Goal: Task Accomplishment & Management: Use online tool/utility

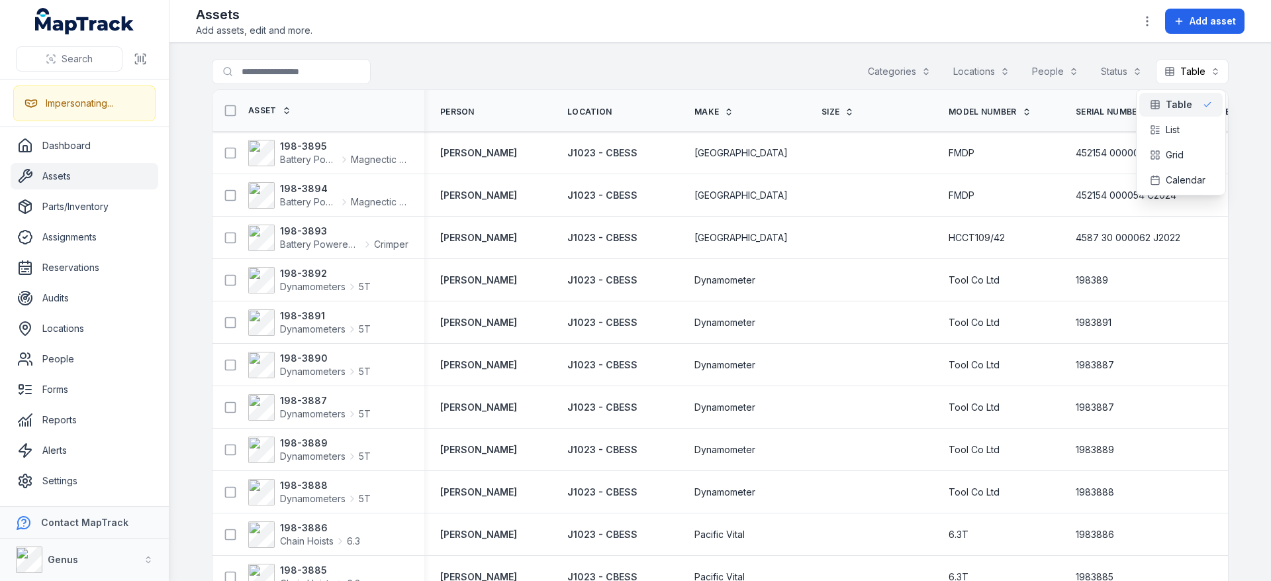
click at [675, 35] on div "Toggle Navigation Assets Add assets, edit and more. Add asset Search for assets…" at bounding box center [719, 290] width 1101 height 581
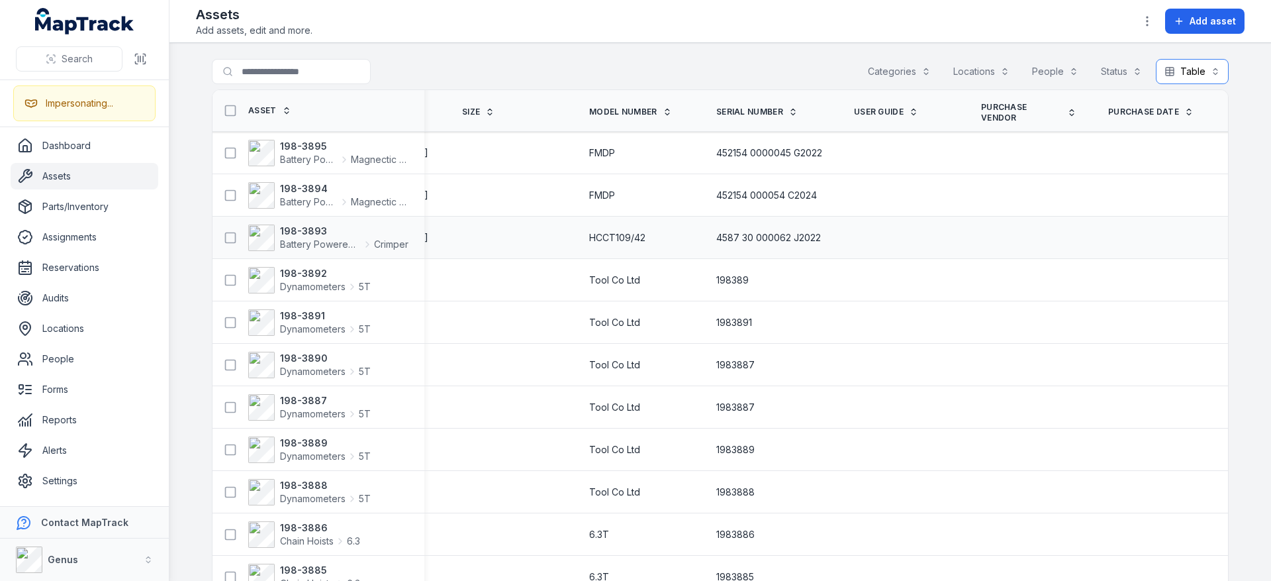
scroll to position [0, 385]
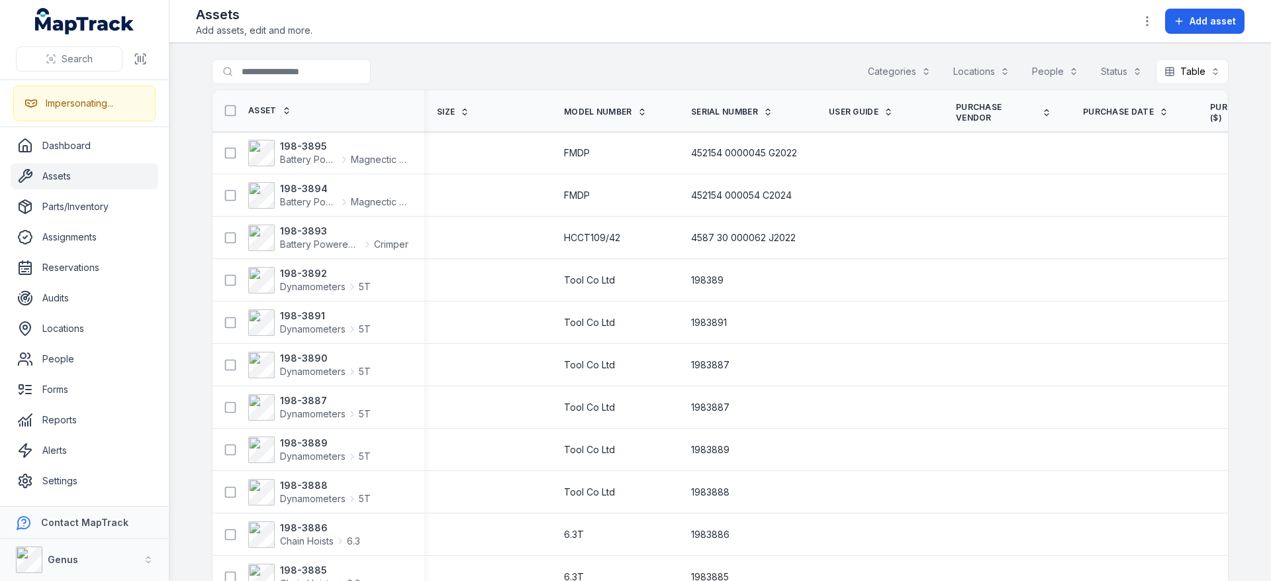
click at [845, 39] on header "Toggle Navigation Assets Add assets, edit and more. Add asset" at bounding box center [719, 21] width 1101 height 43
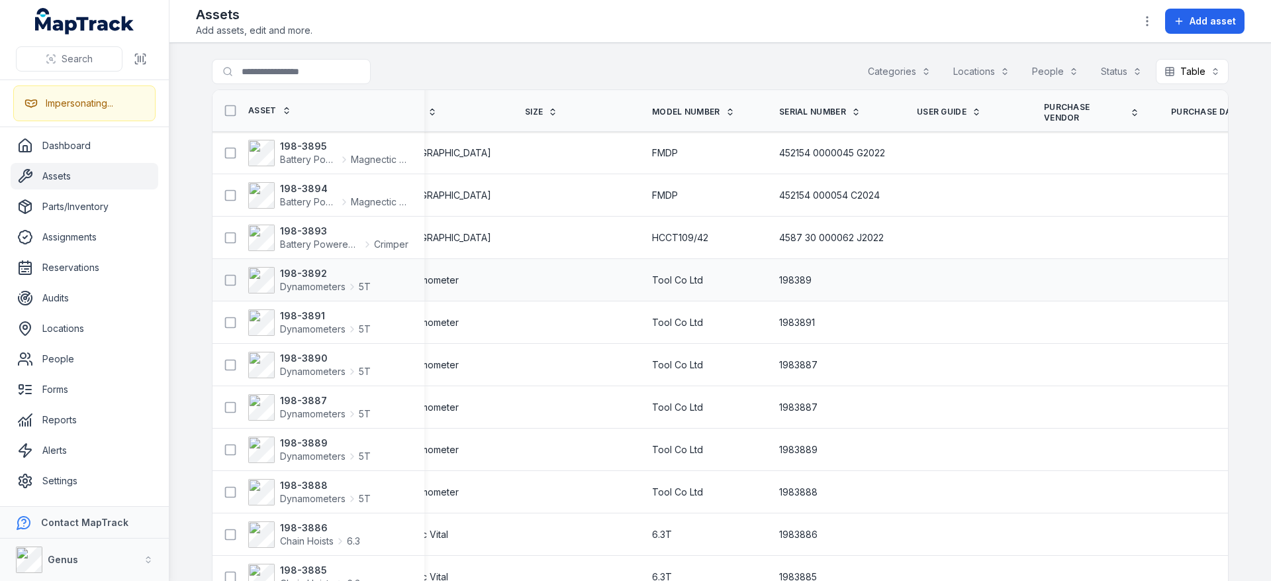
scroll to position [0, 0]
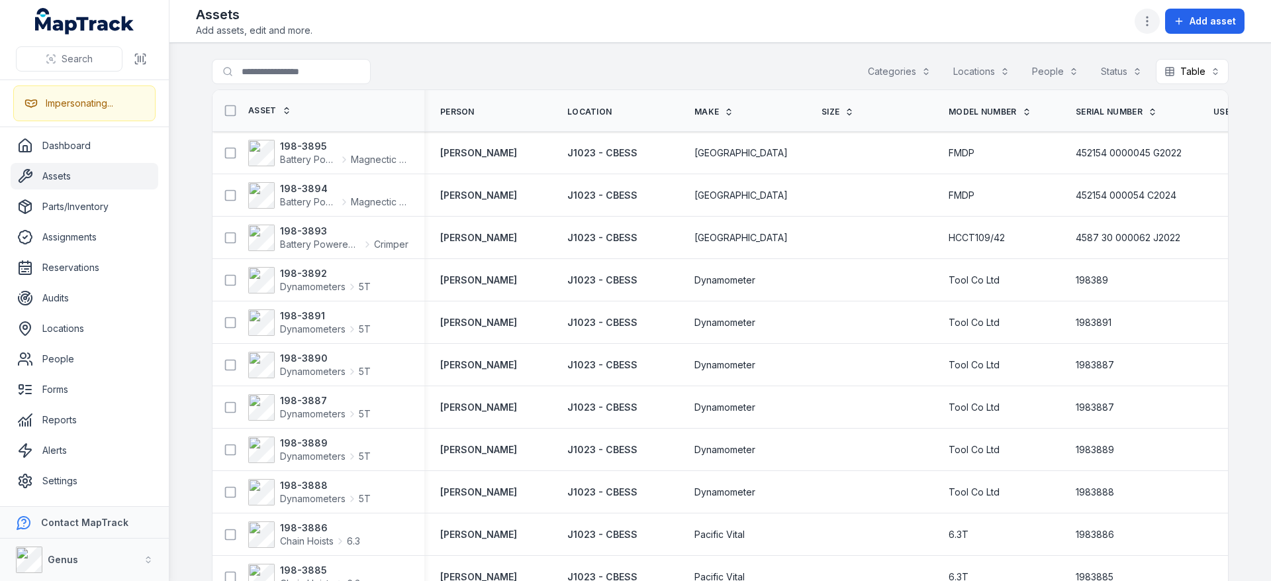
click at [1141, 25] on button "button" at bounding box center [1147, 21] width 25 height 25
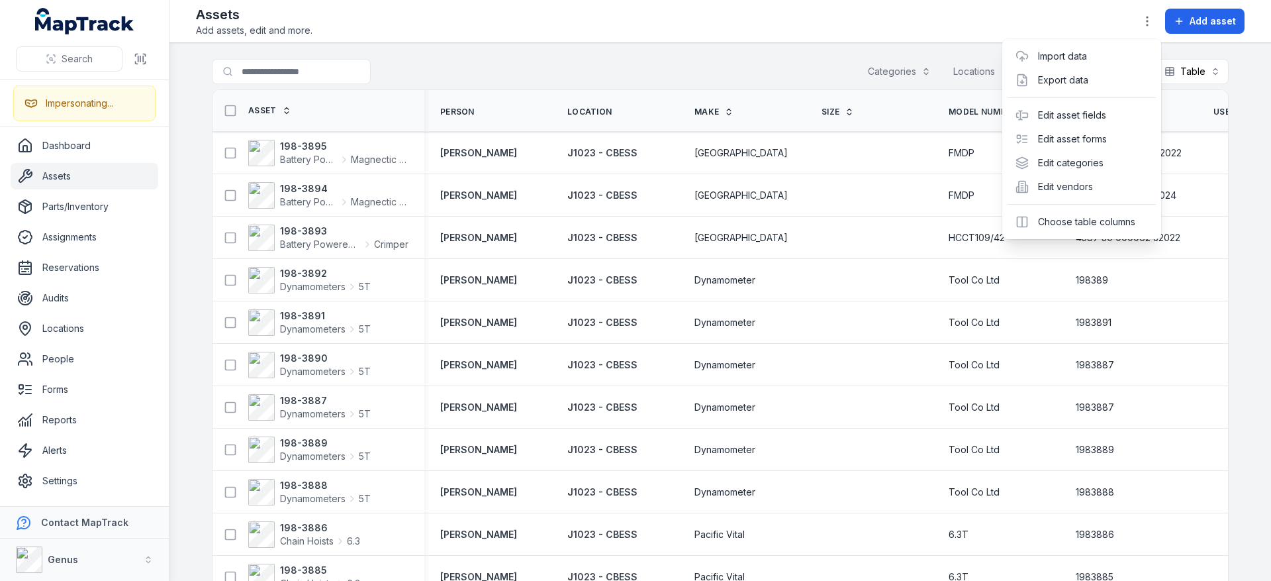
click at [944, 33] on div "Assets Add assets, edit and more. Add asset" at bounding box center [720, 21] width 1049 height 32
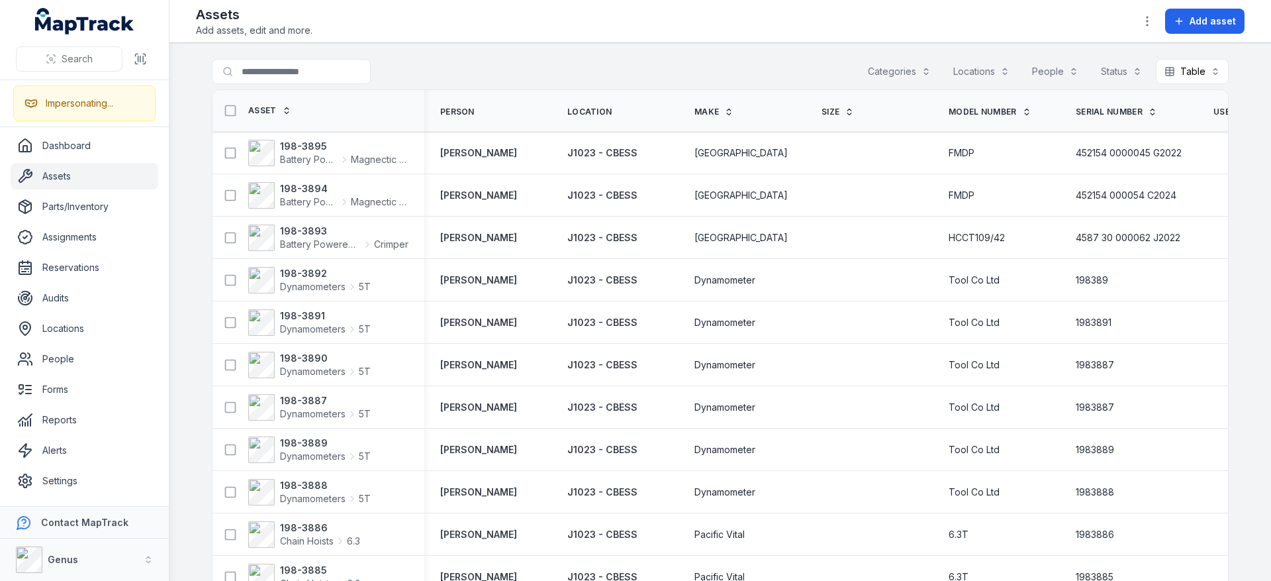
click at [900, 73] on button "Categories" at bounding box center [899, 71] width 80 height 25
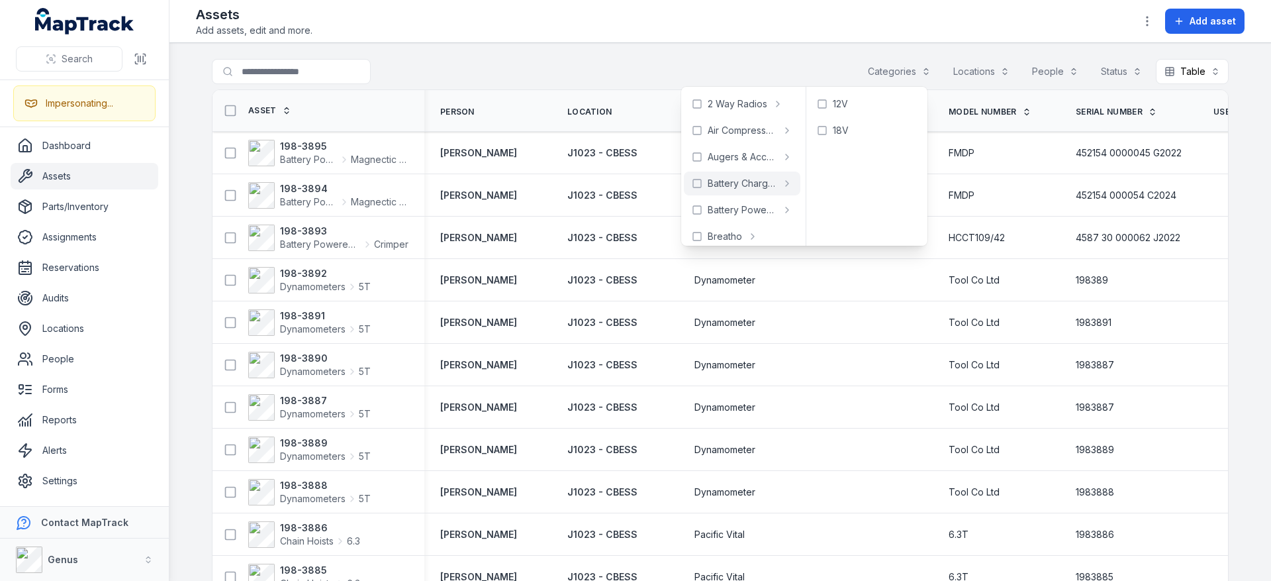
click at [604, 33] on div "Assets Add assets, edit and more. Add asset" at bounding box center [720, 21] width 1049 height 32
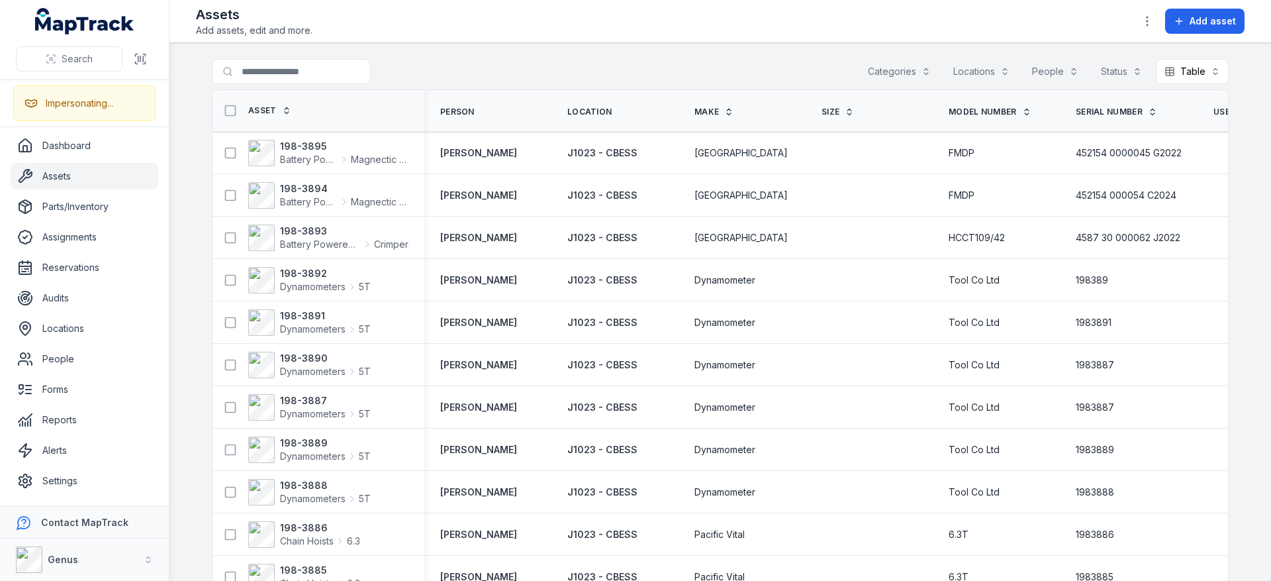
click at [853, 70] on div "Search for assets Categories Locations People Status Table *****" at bounding box center [720, 74] width 1017 height 30
click at [875, 67] on button "Categories" at bounding box center [899, 71] width 80 height 25
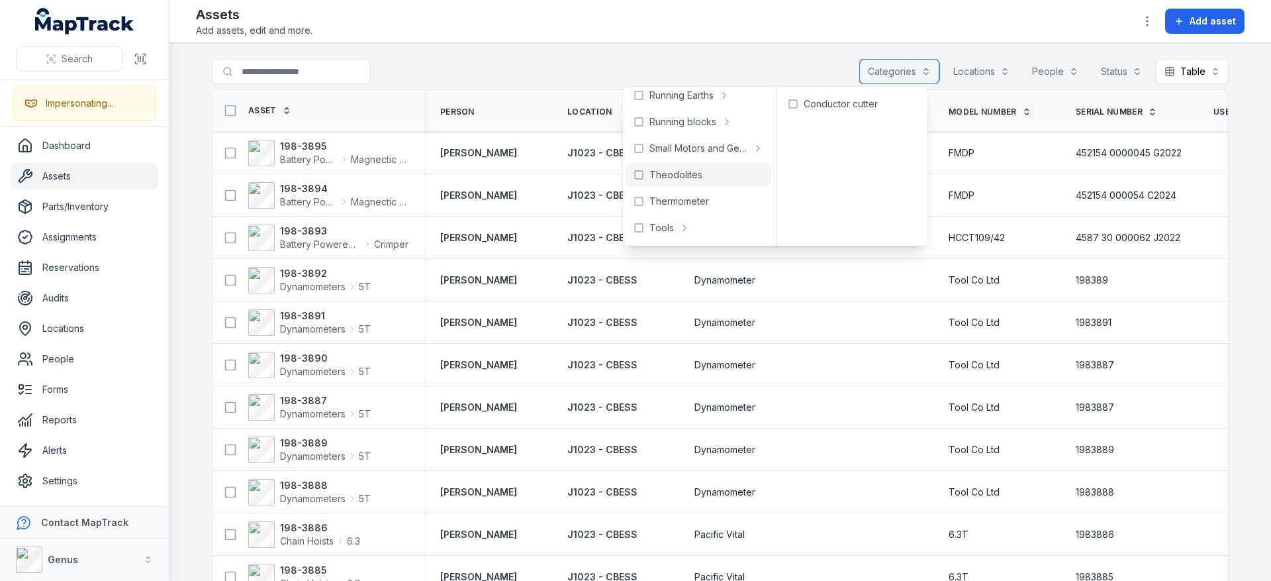
scroll to position [848, 0]
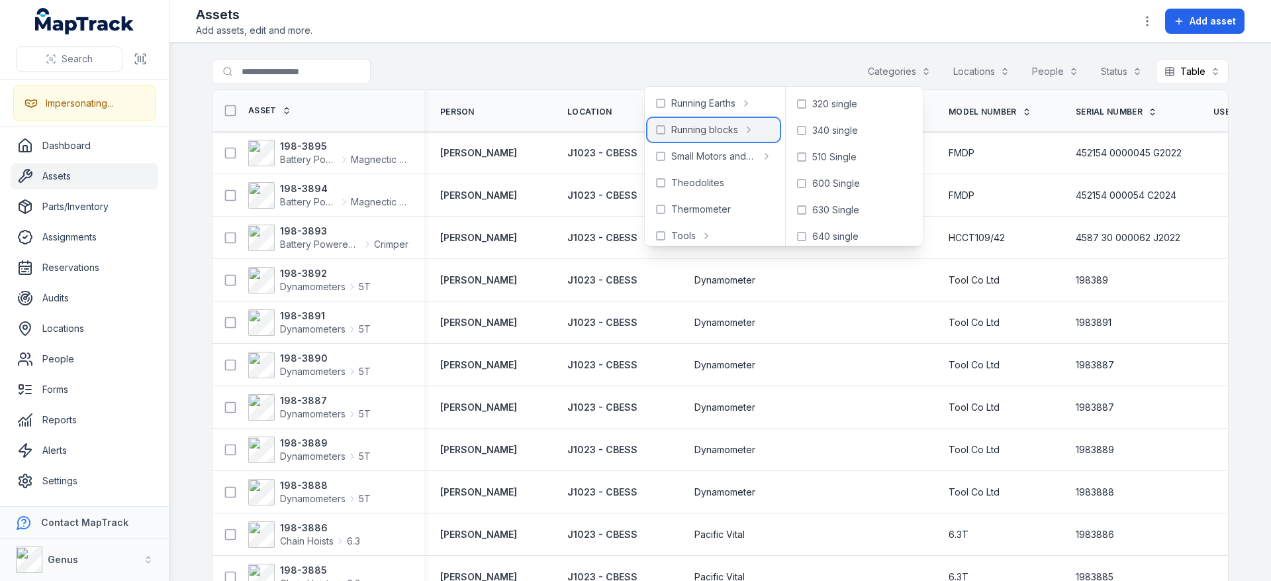
click at [698, 132] on span "Running blocks" at bounding box center [704, 129] width 67 height 13
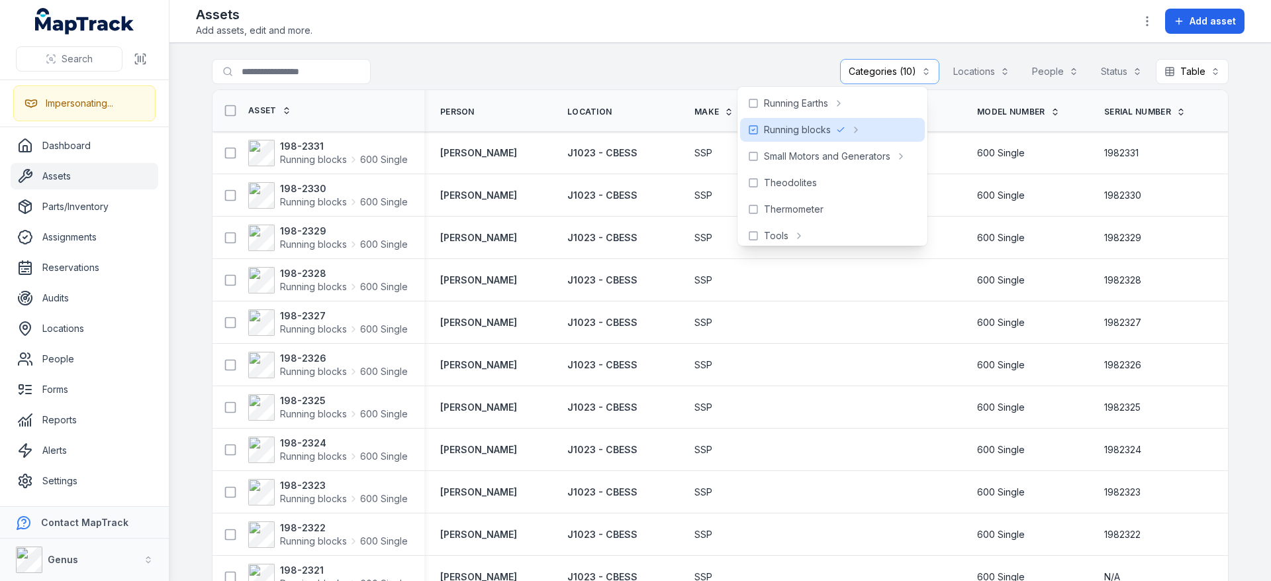
click at [706, 35] on div "Assets Add assets, edit and more. Add asset" at bounding box center [720, 21] width 1049 height 32
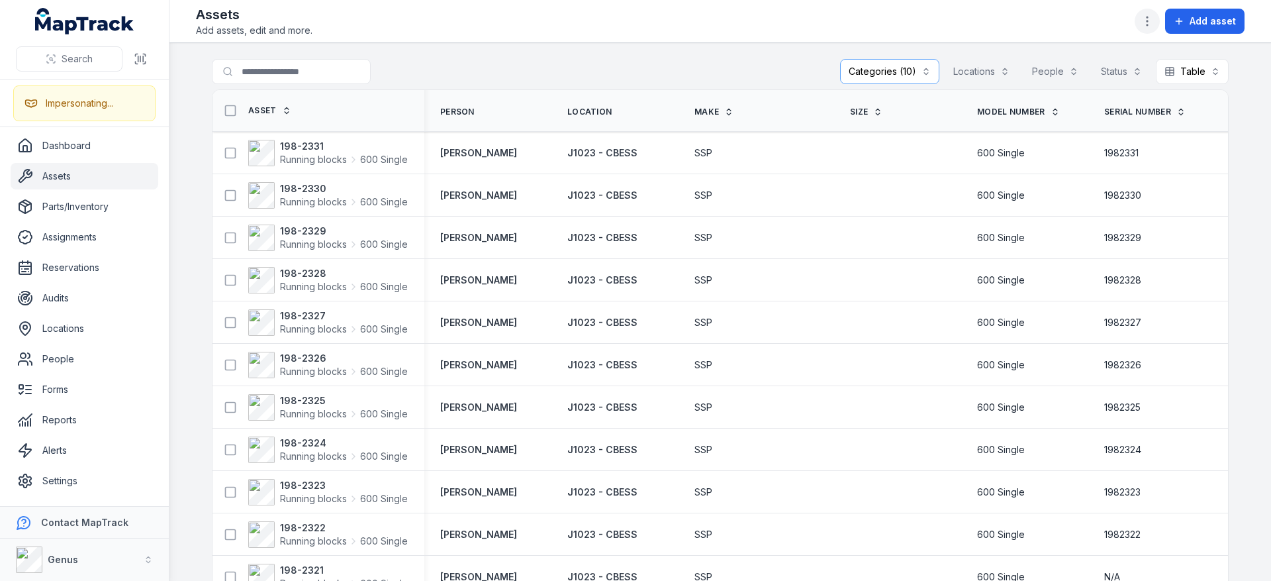
click at [1153, 25] on icon "button" at bounding box center [1147, 21] width 13 height 13
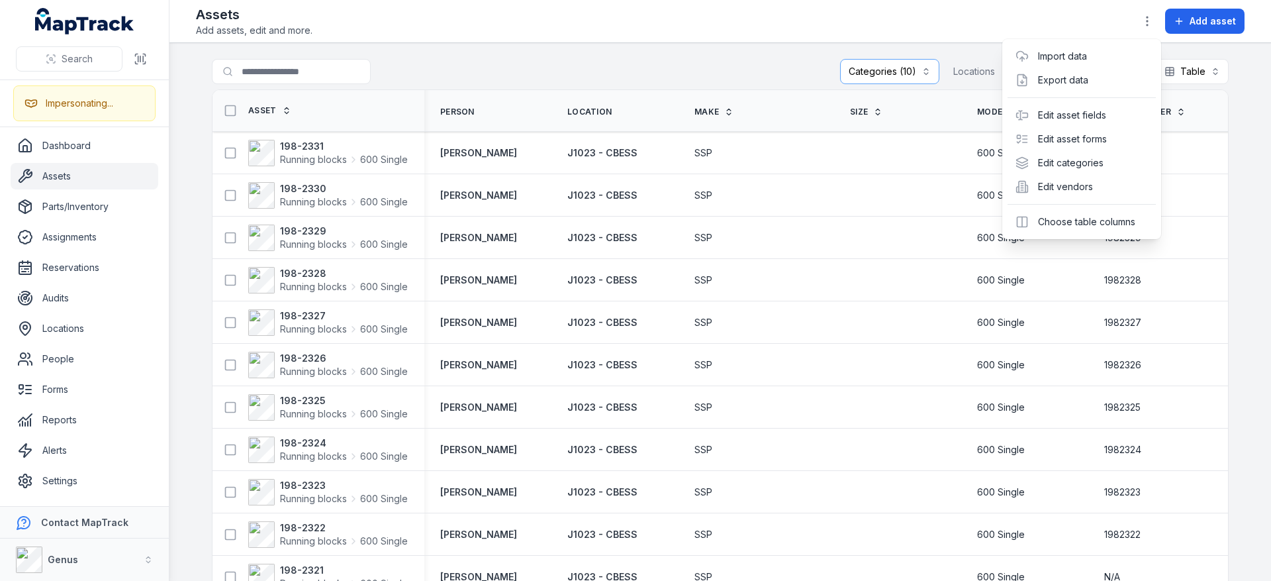
click at [729, 54] on div "**********" at bounding box center [719, 290] width 1101 height 581
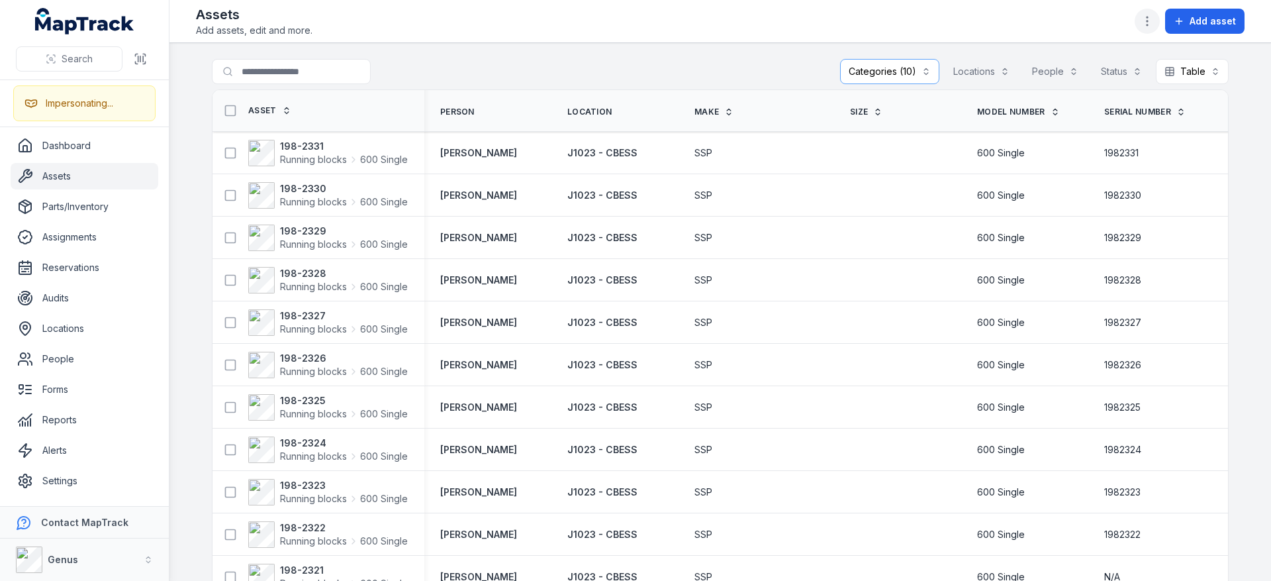
click at [1146, 15] on icon "button" at bounding box center [1147, 21] width 13 height 13
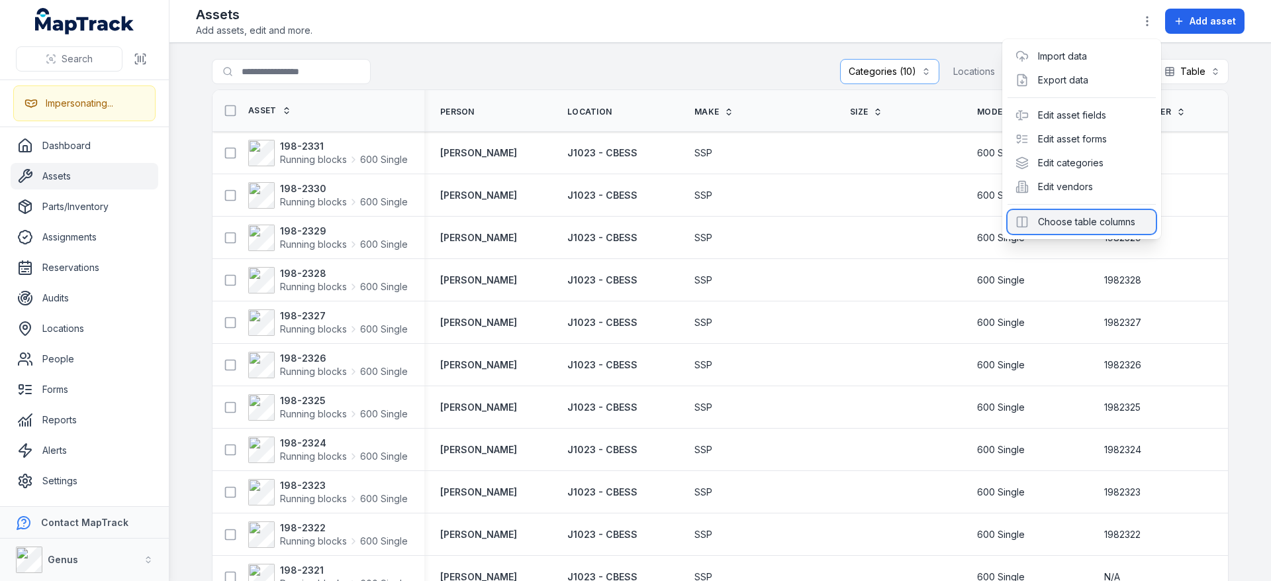
click at [1074, 216] on div "Choose table columns" at bounding box center [1081, 222] width 148 height 24
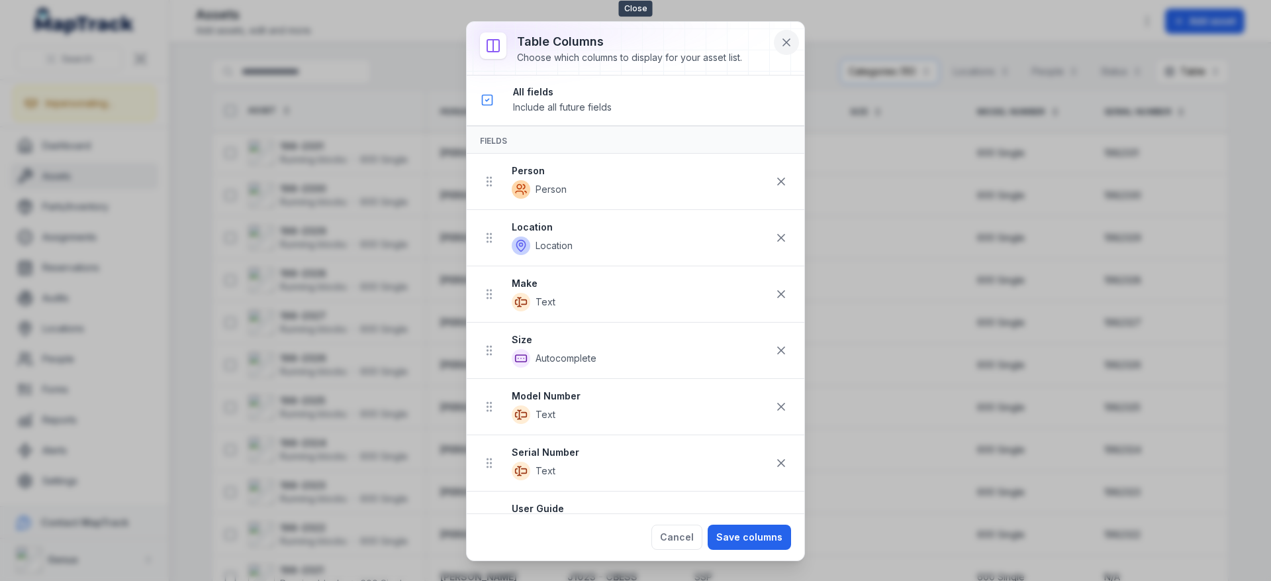
click at [785, 45] on icon at bounding box center [786, 42] width 13 height 13
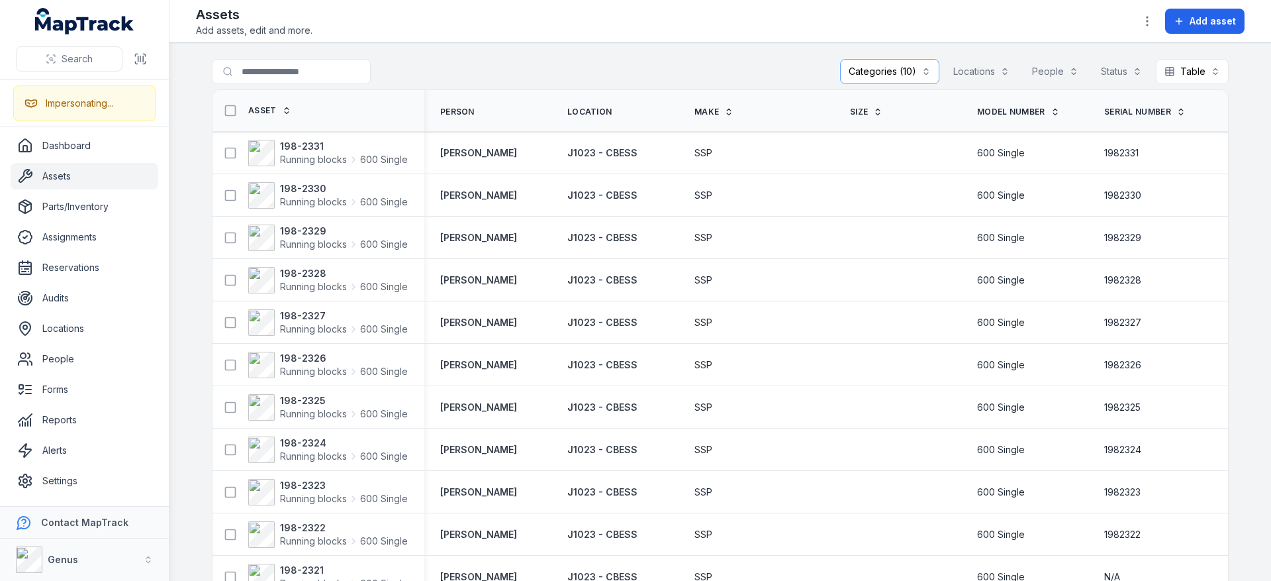
click at [698, 43] on main "**********" at bounding box center [719, 312] width 1101 height 538
click at [1150, 24] on icon "button" at bounding box center [1147, 21] width 13 height 13
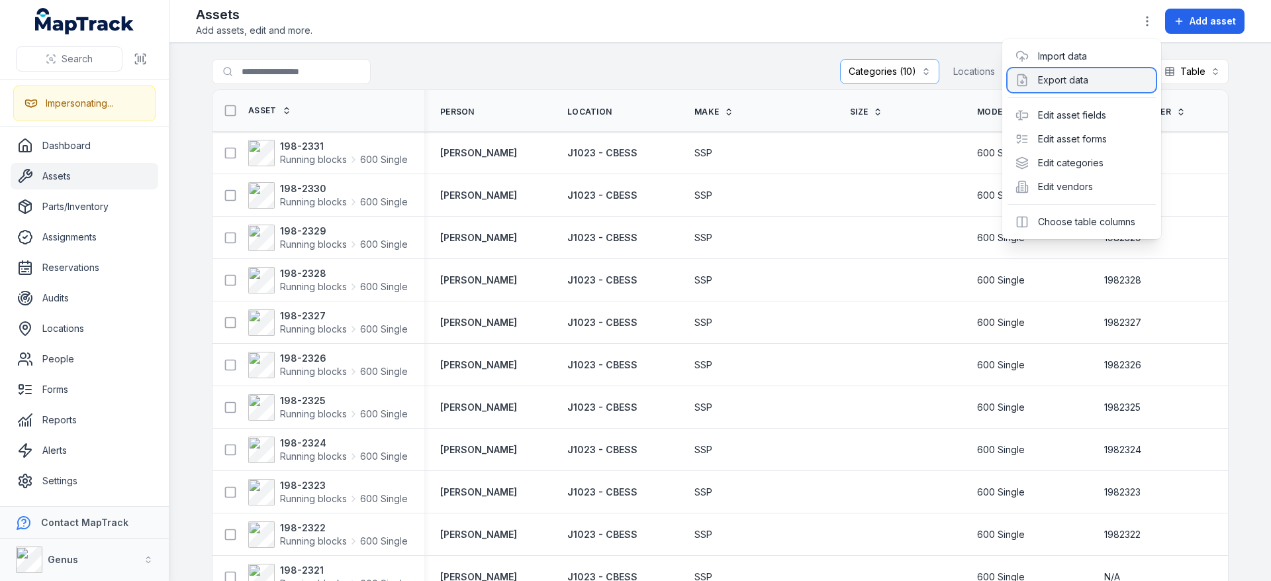
click at [1045, 87] on div "Export data" at bounding box center [1081, 80] width 148 height 24
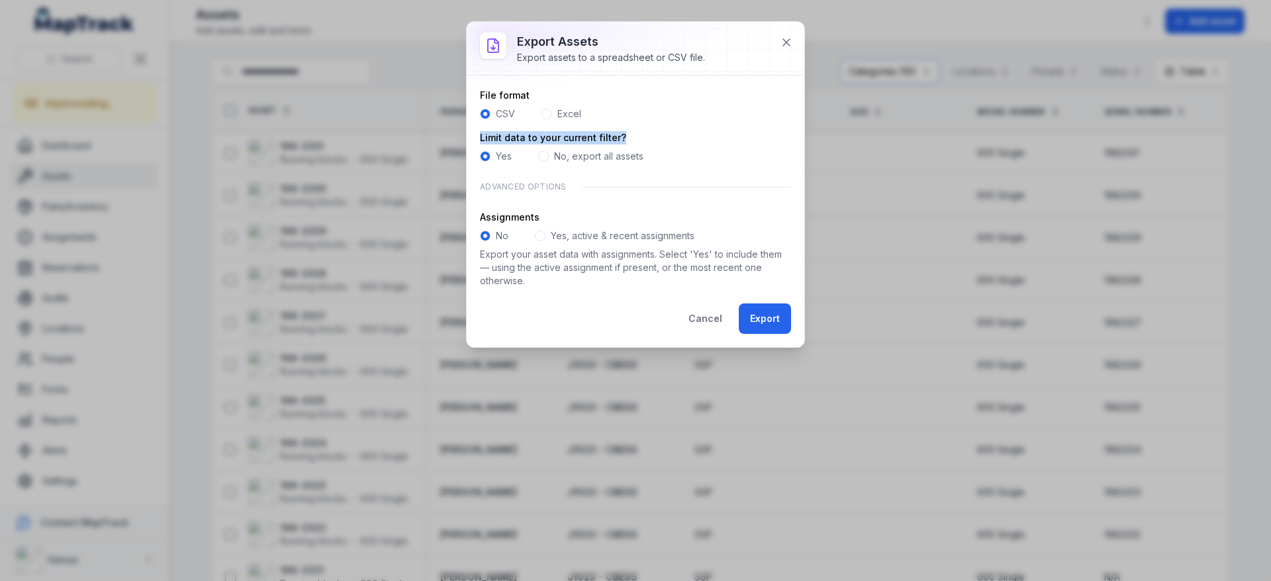
drag, startPoint x: 628, startPoint y: 138, endPoint x: 473, endPoint y: 138, distance: 154.9
click at [473, 138] on div "File format CSV Excel Limit data to your current filter? Yes No, export all ass…" at bounding box center [636, 210] width 338 height 271
click at [525, 142] on label "Limit data to your current filter?" at bounding box center [553, 137] width 146 height 13
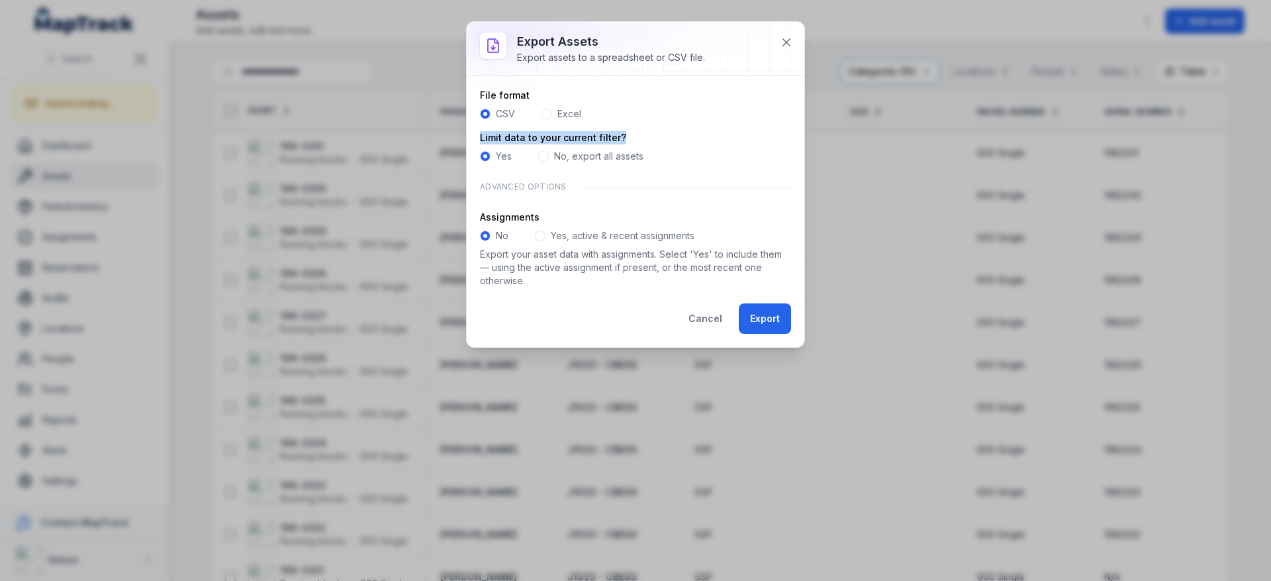
click at [658, 126] on form "File format CSV Excel Limit data to your current filter? Yes No, export all ass…" at bounding box center [635, 211] width 311 height 245
click at [784, 36] on icon at bounding box center [786, 42] width 13 height 13
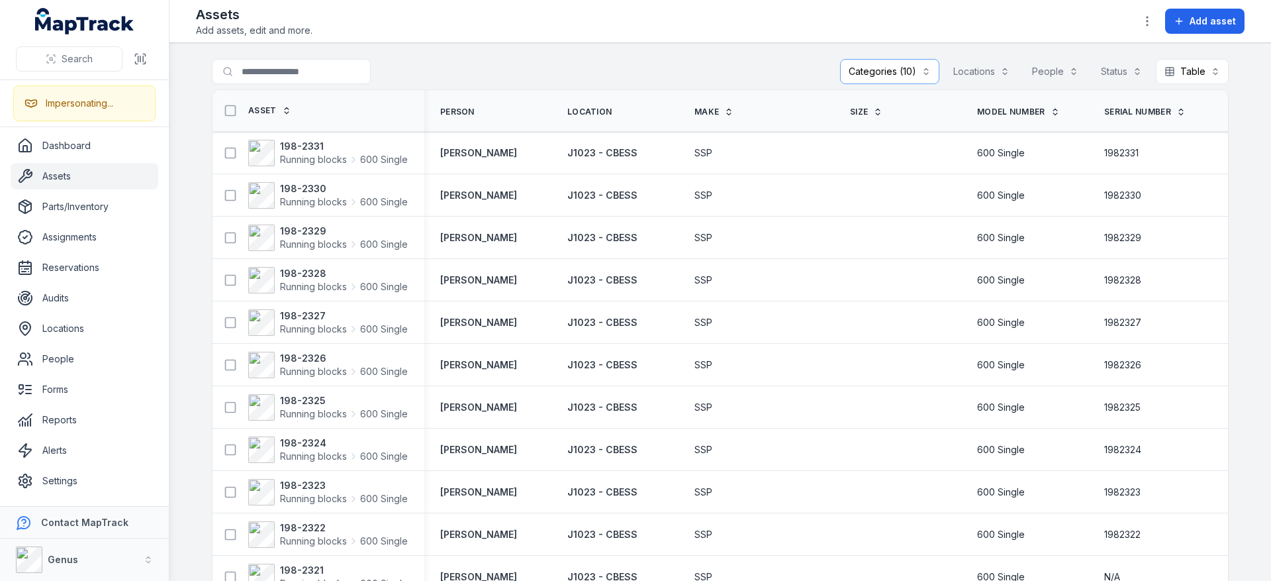
click at [780, 28] on div "Assets Add assets, edit and more. Add asset" at bounding box center [720, 21] width 1049 height 32
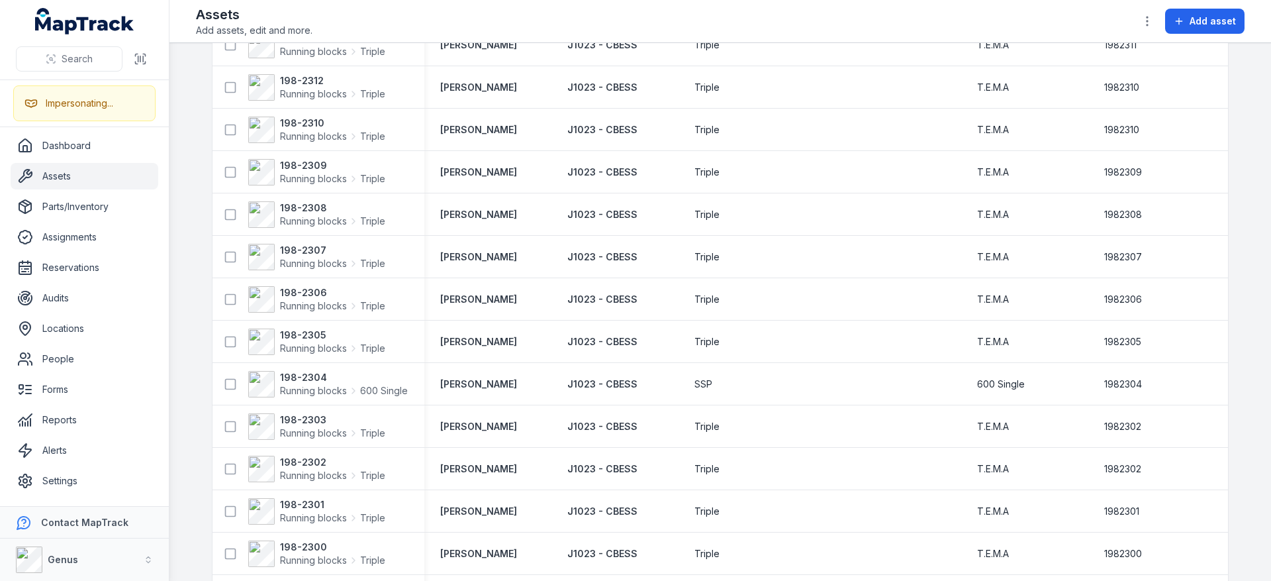
scroll to position [1721, 0]
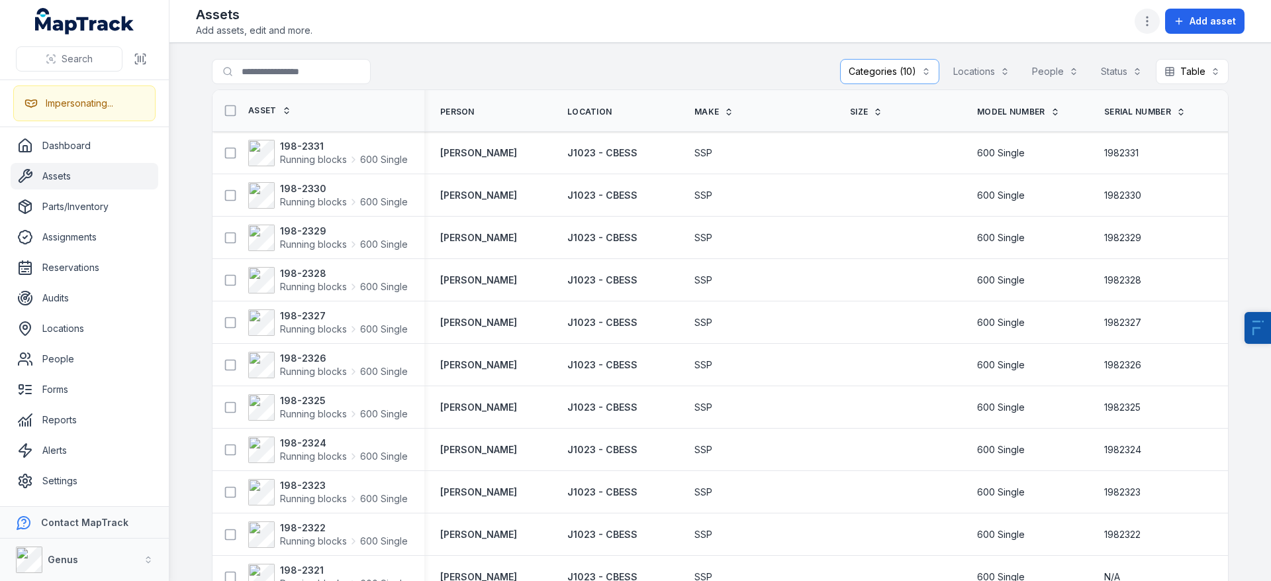
click at [1143, 19] on icon "button" at bounding box center [1147, 21] width 13 height 13
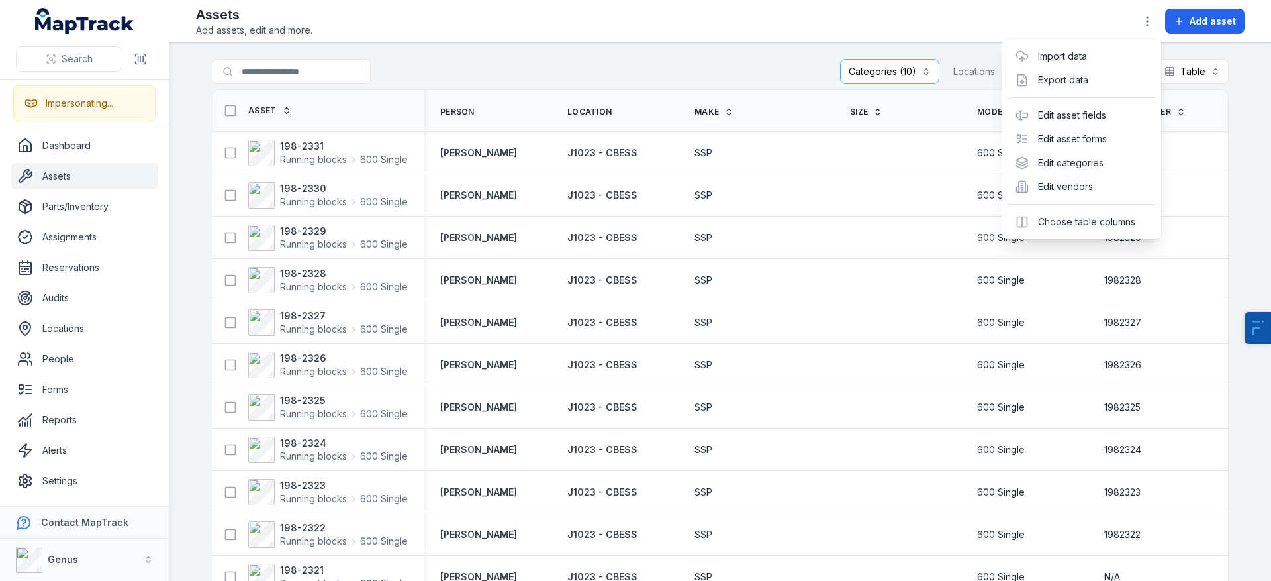
click at [708, 54] on div "**********" at bounding box center [719, 290] width 1101 height 581
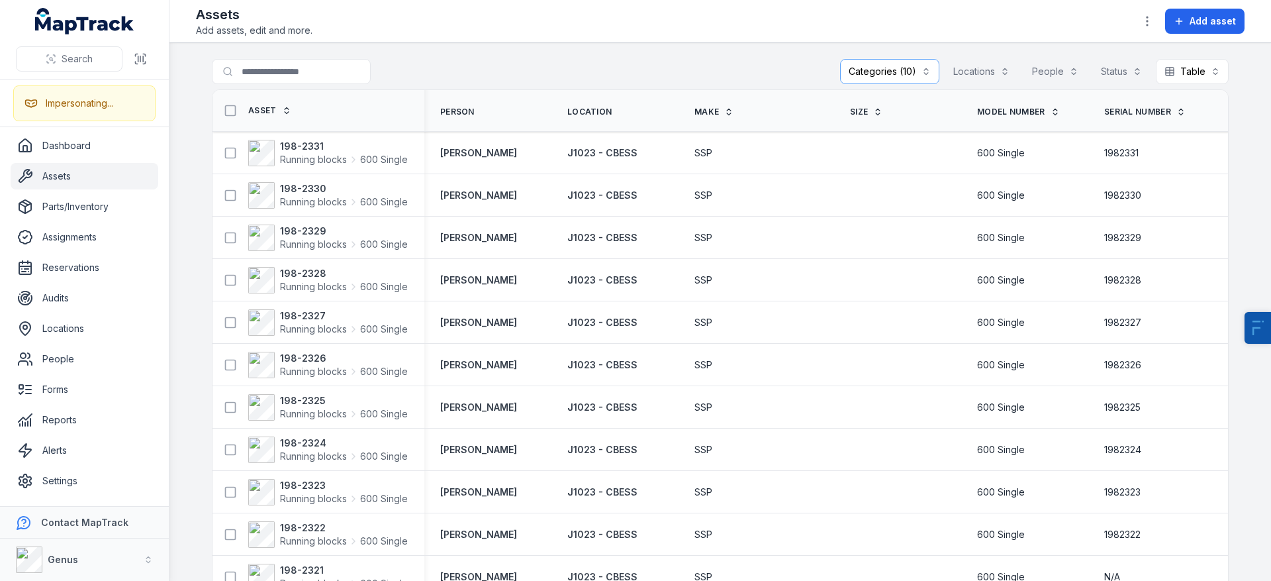
click at [888, 80] on button "Categories (10)" at bounding box center [889, 71] width 99 height 25
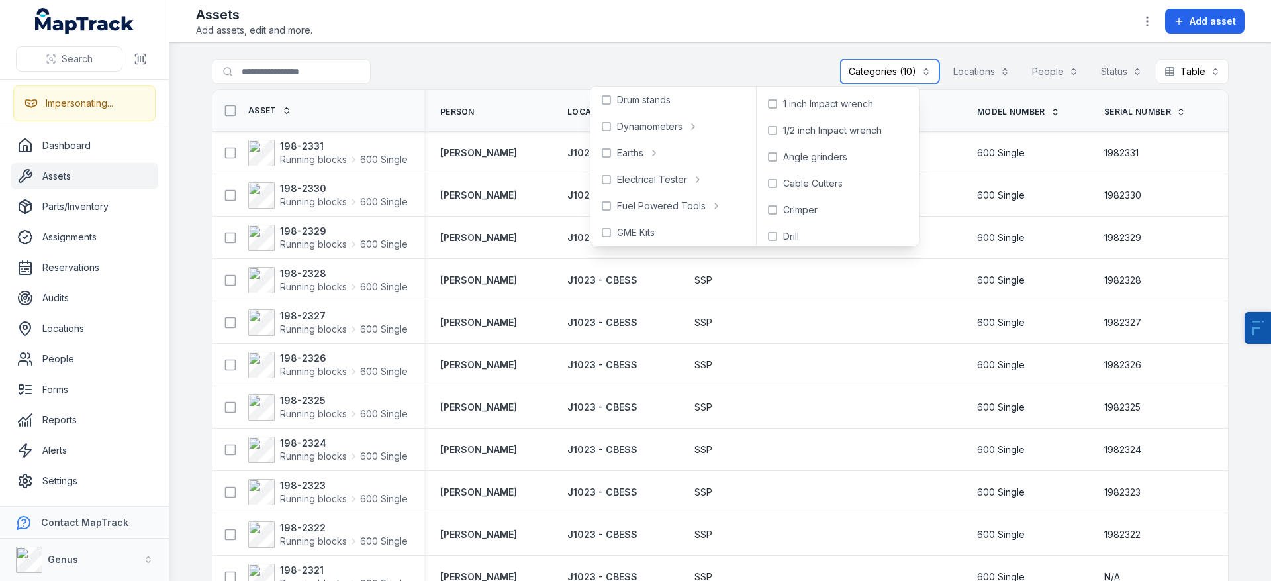
scroll to position [410, 0]
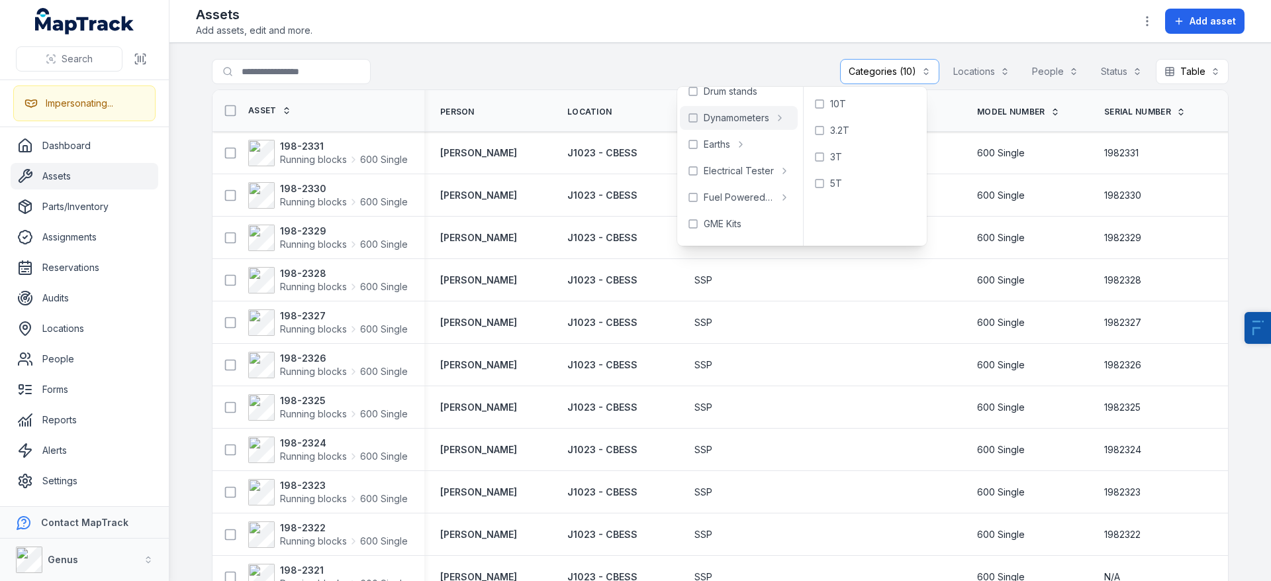
click at [698, 17] on div "Assets Add assets, edit and more. Add asset" at bounding box center [720, 21] width 1049 height 32
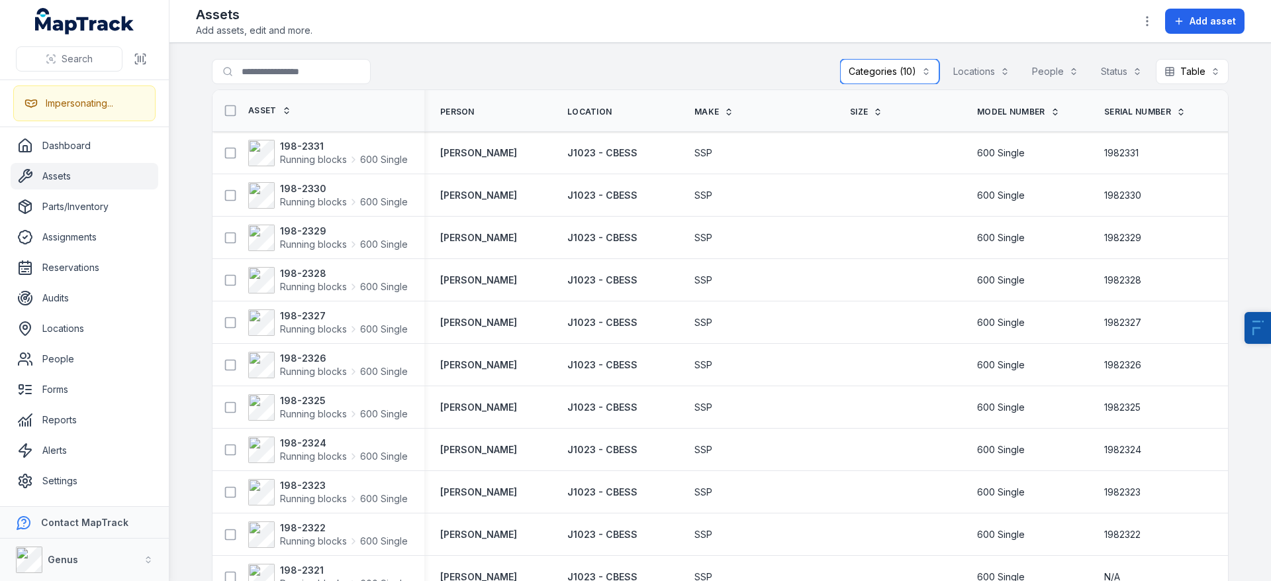
click at [883, 75] on button "Categories (10)" at bounding box center [889, 71] width 99 height 25
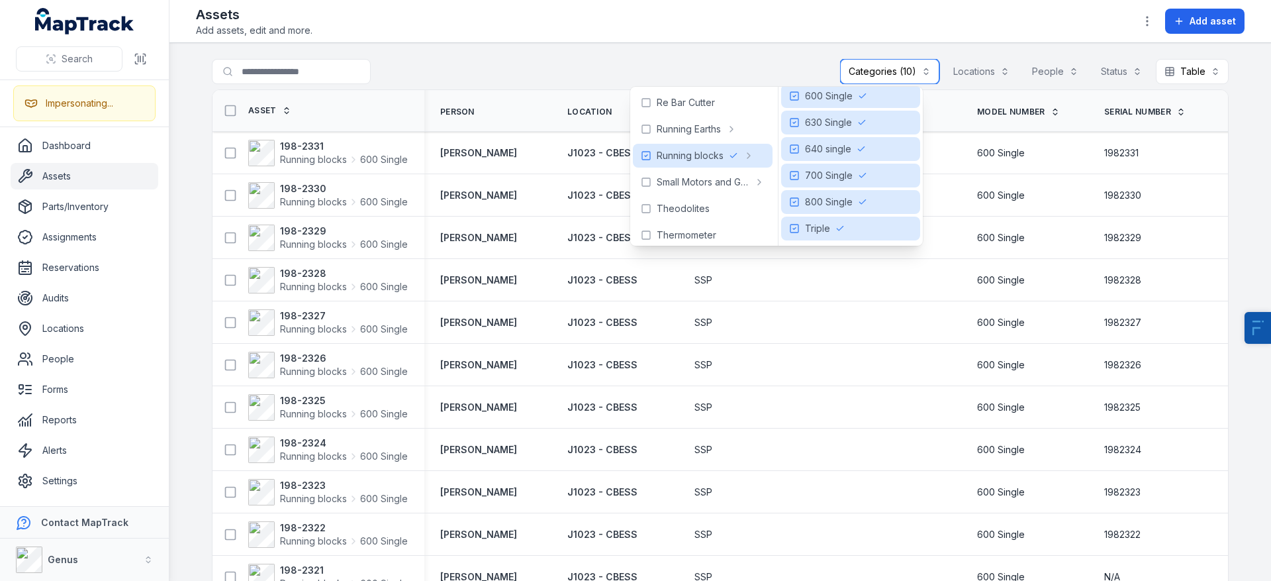
scroll to position [0, 0]
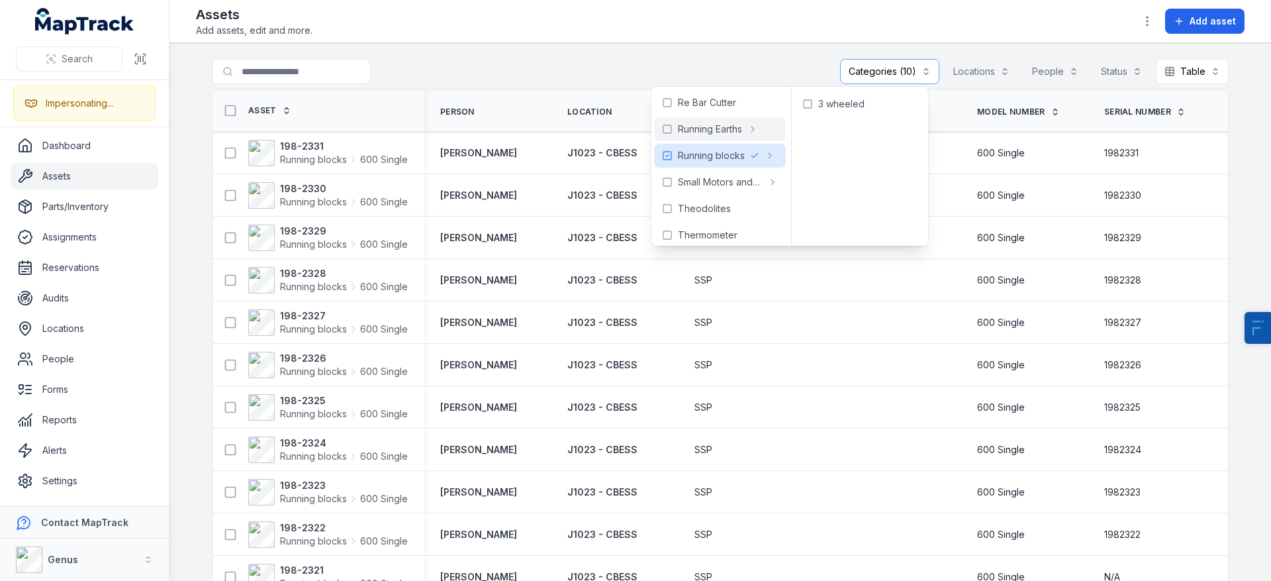
click at [763, 36] on div "Assets Add assets, edit and more. Add asset" at bounding box center [720, 21] width 1049 height 32
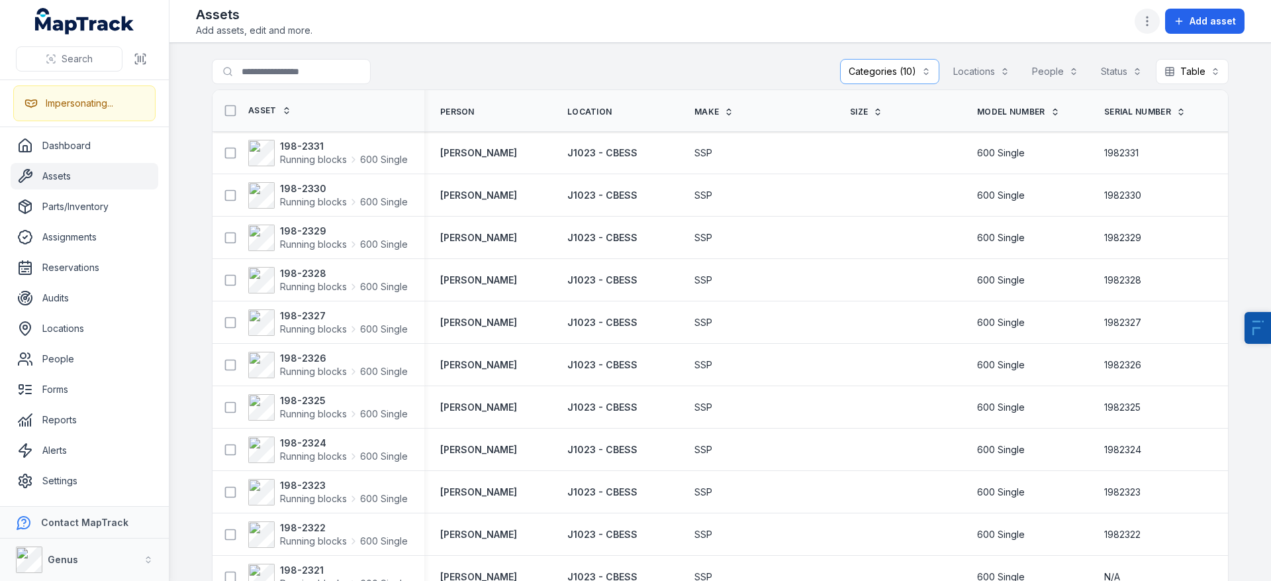
click at [1139, 28] on button "button" at bounding box center [1147, 21] width 25 height 25
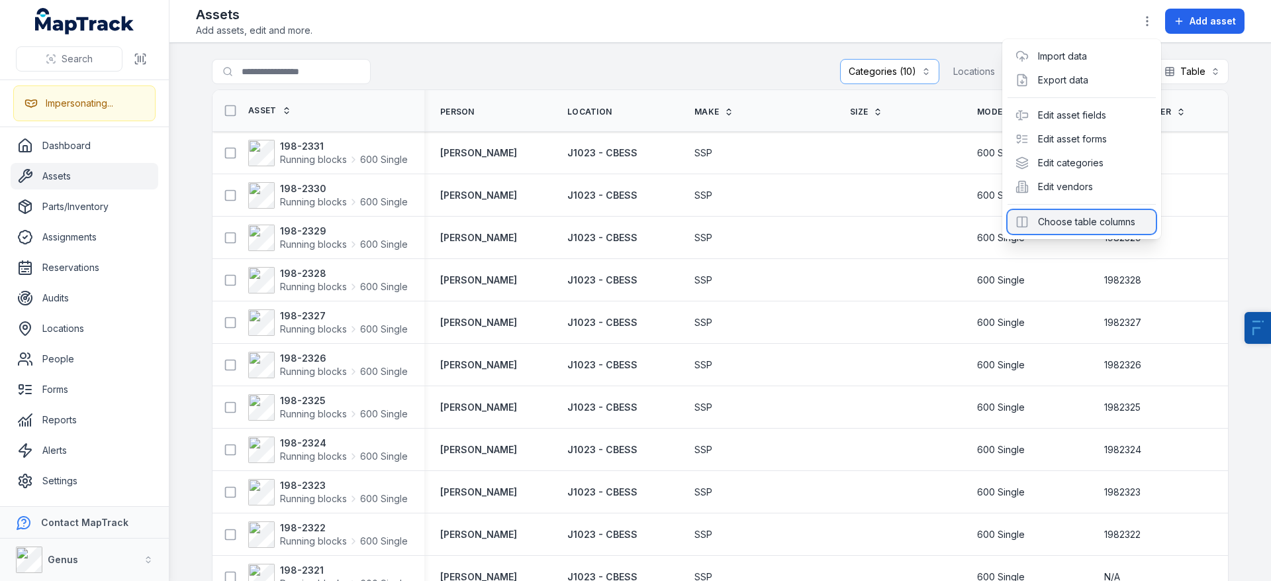
click at [1057, 224] on div "Choose table columns" at bounding box center [1081, 222] width 148 height 24
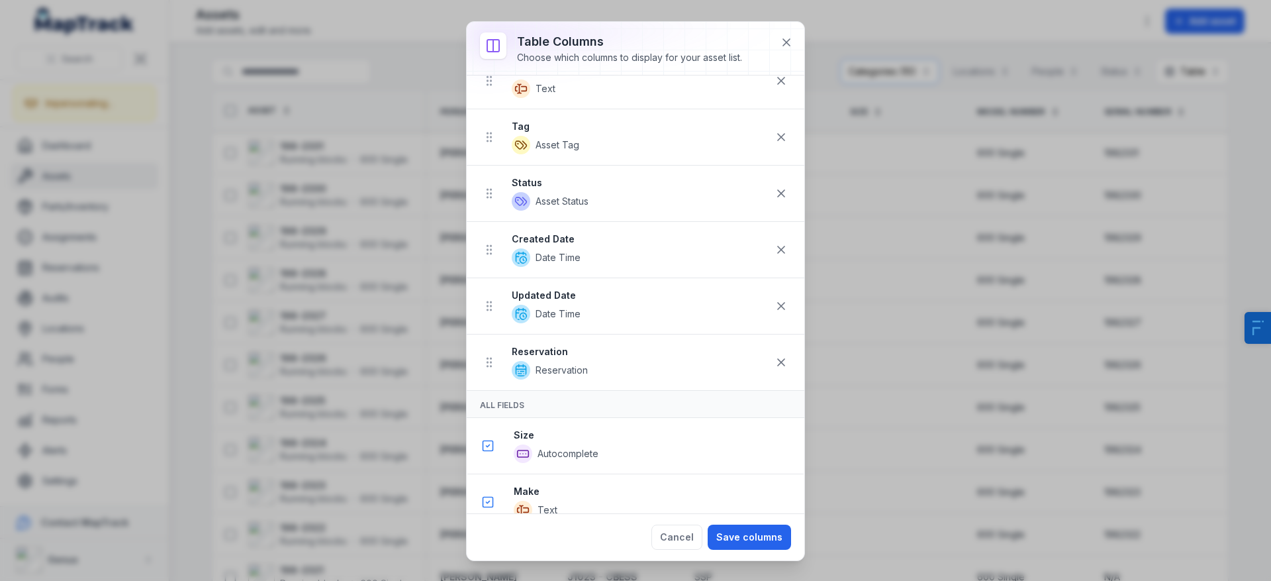
scroll to position [598, 0]
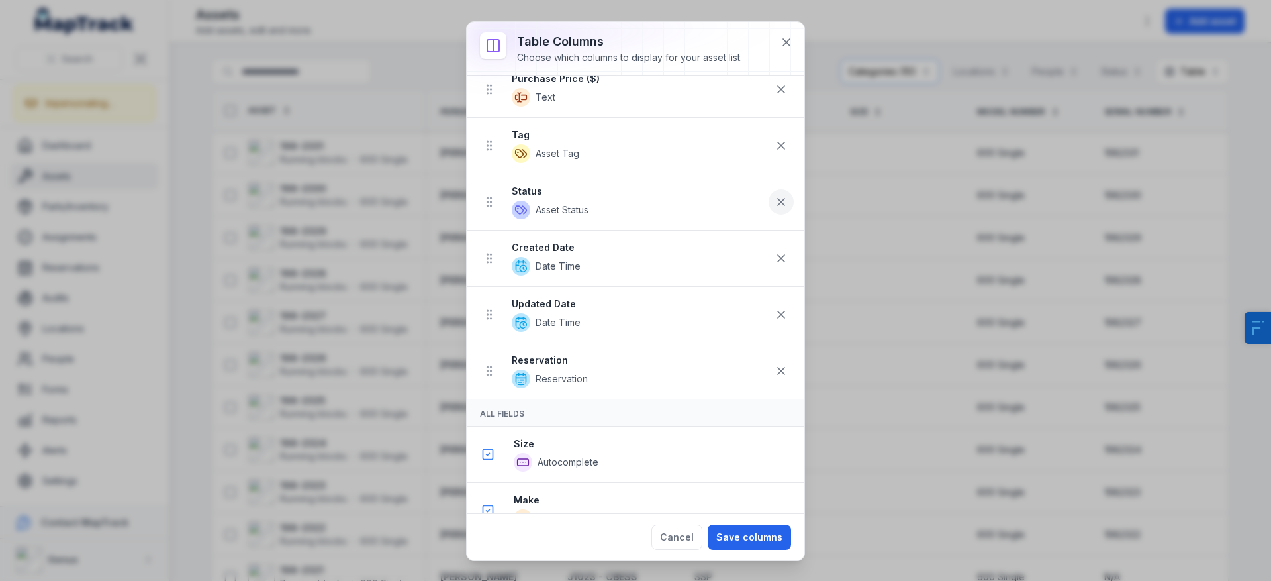
click at [778, 251] on button at bounding box center [781, 258] width 25 height 25
click at [774, 311] on icon at bounding box center [780, 314] width 13 height 13
click at [778, 368] on icon at bounding box center [781, 370] width 7 height 7
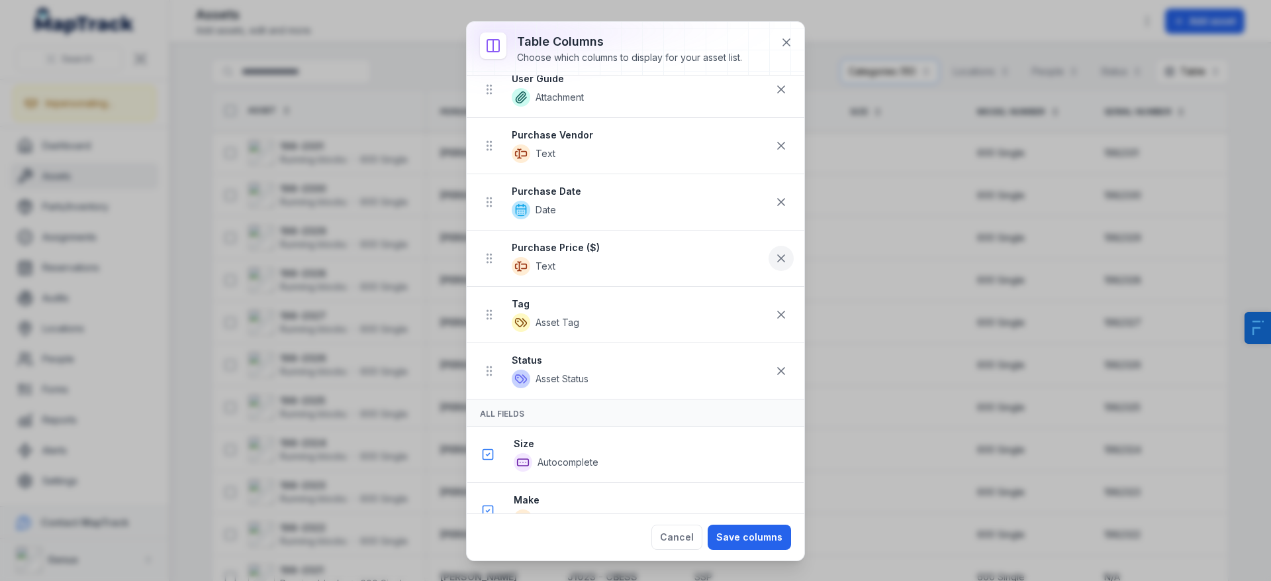
click at [778, 257] on icon at bounding box center [781, 258] width 7 height 7
click at [774, 257] on icon at bounding box center [780, 258] width 13 height 13
click at [776, 252] on icon at bounding box center [780, 258] width 13 height 13
click at [774, 263] on icon at bounding box center [780, 258] width 13 height 13
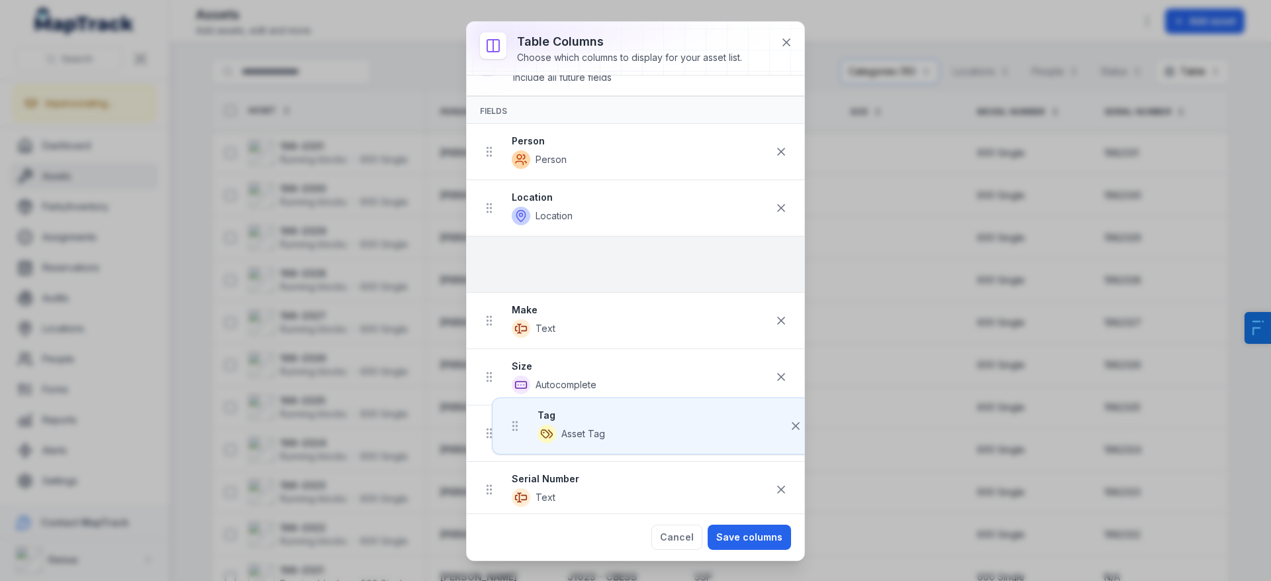
scroll to position [30, 0]
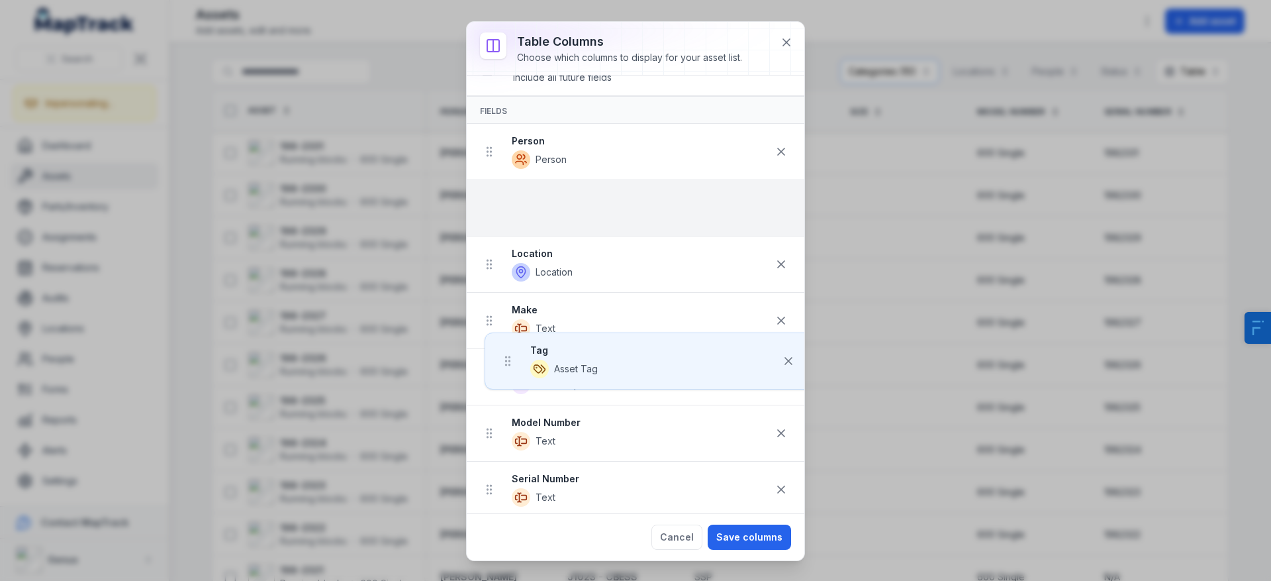
drag, startPoint x: 483, startPoint y: 364, endPoint x: 505, endPoint y: 199, distance: 166.3
click at [505, 199] on ul "Person Person Location Location Make Text Size Autocomplete Model Number Text S…" at bounding box center [636, 349] width 338 height 450
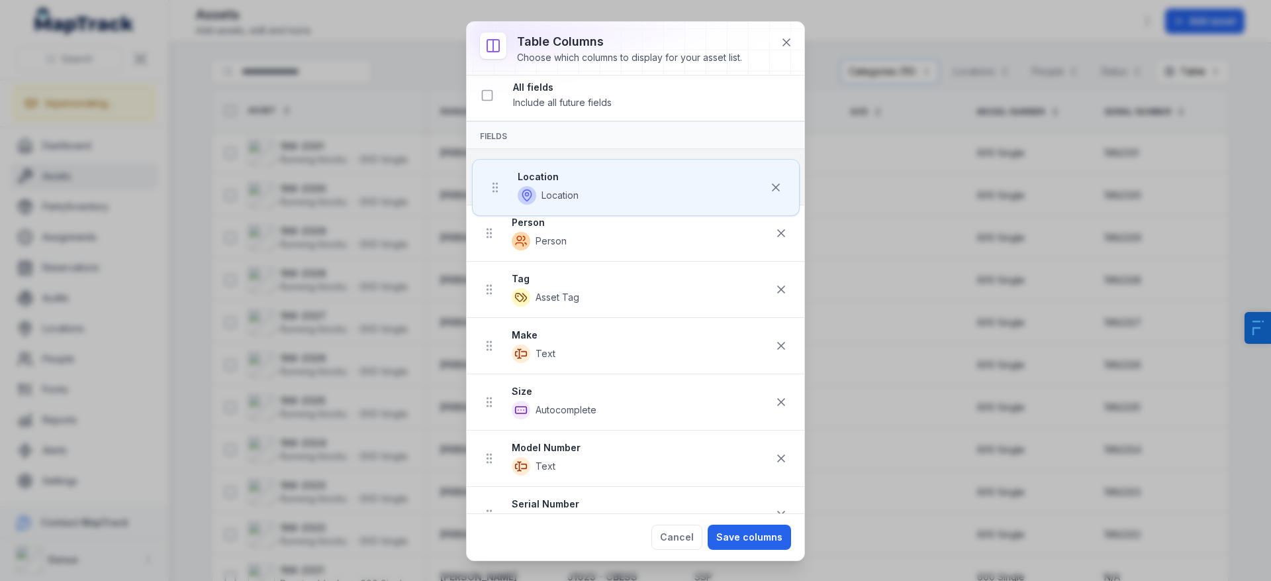
scroll to position [0, 0]
drag, startPoint x: 494, startPoint y: 266, endPoint x: 504, endPoint y: 227, distance: 40.1
click at [501, 156] on ul "Person Person Tag Asset Tag Location Location Make Text Size Autocomplete Model…" at bounding box center [636, 379] width 338 height 450
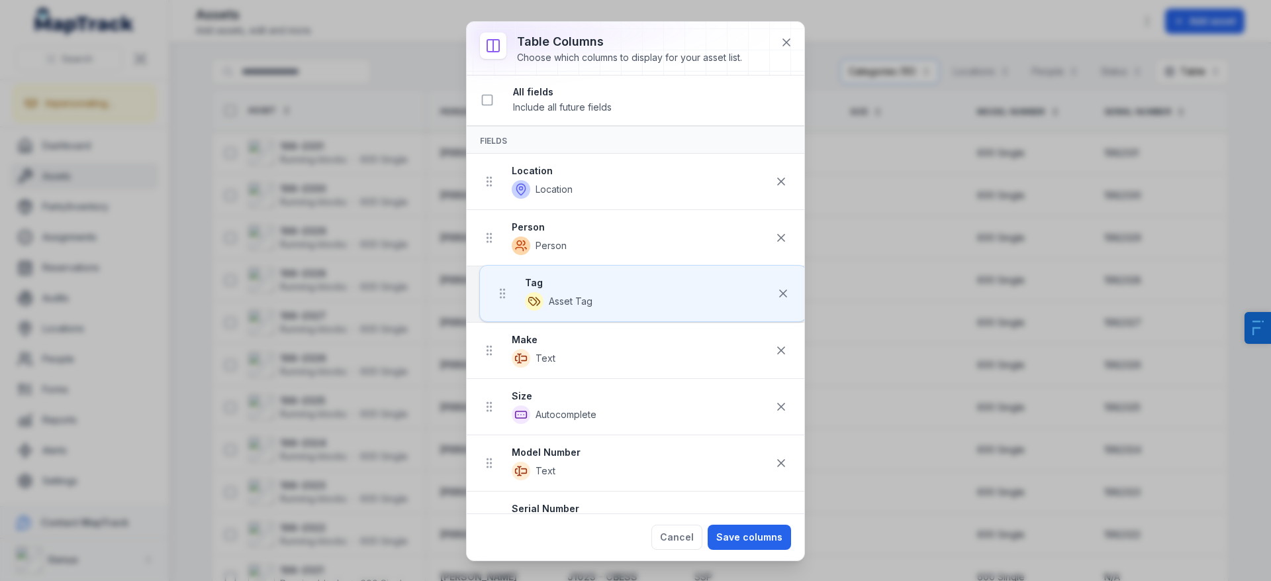
drag, startPoint x: 485, startPoint y: 298, endPoint x: 504, endPoint y: 287, distance: 21.9
click at [504, 287] on ul "Location Location Person Person Tag Asset Tag Make Text Size Autocomplete Model…" at bounding box center [636, 379] width 338 height 450
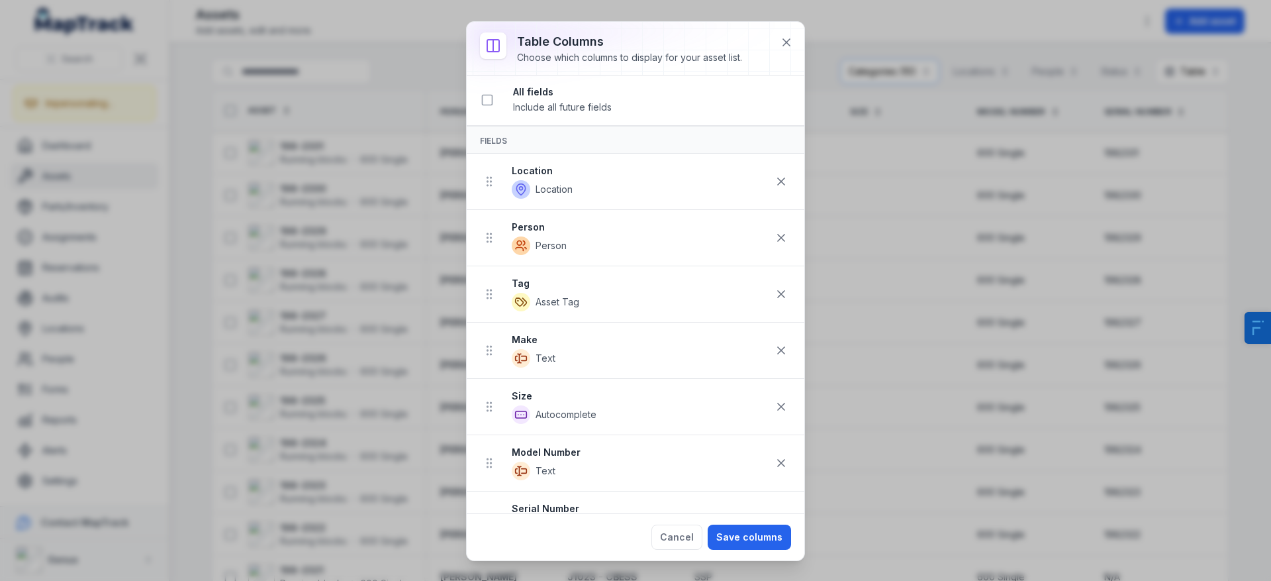
scroll to position [17, 0]
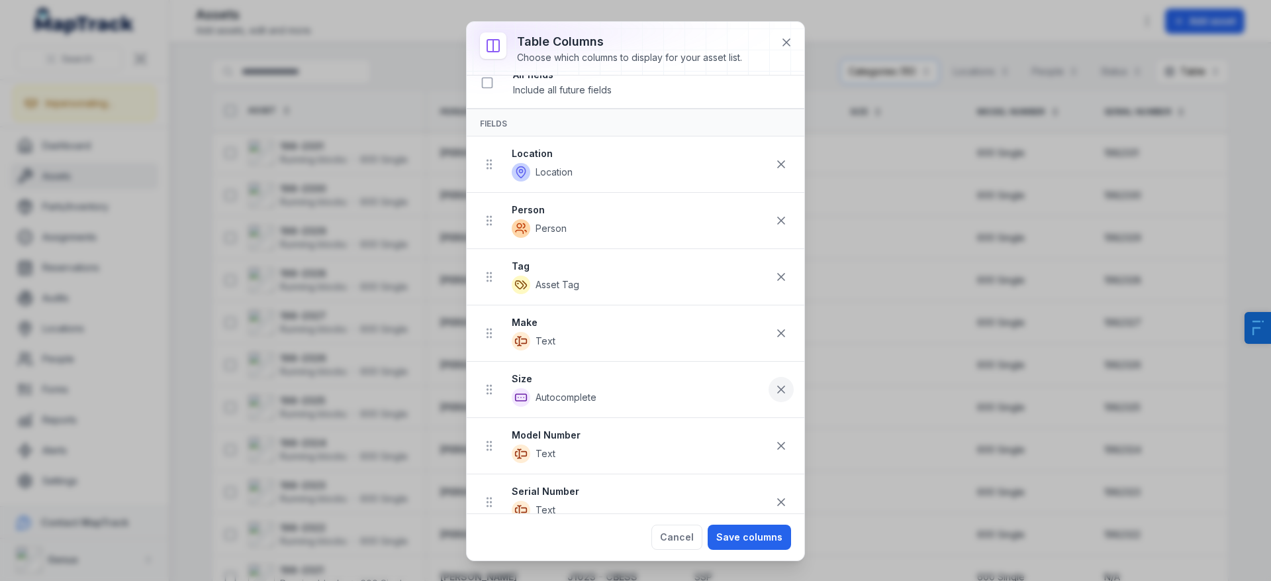
click at [776, 391] on icon at bounding box center [780, 389] width 13 height 13
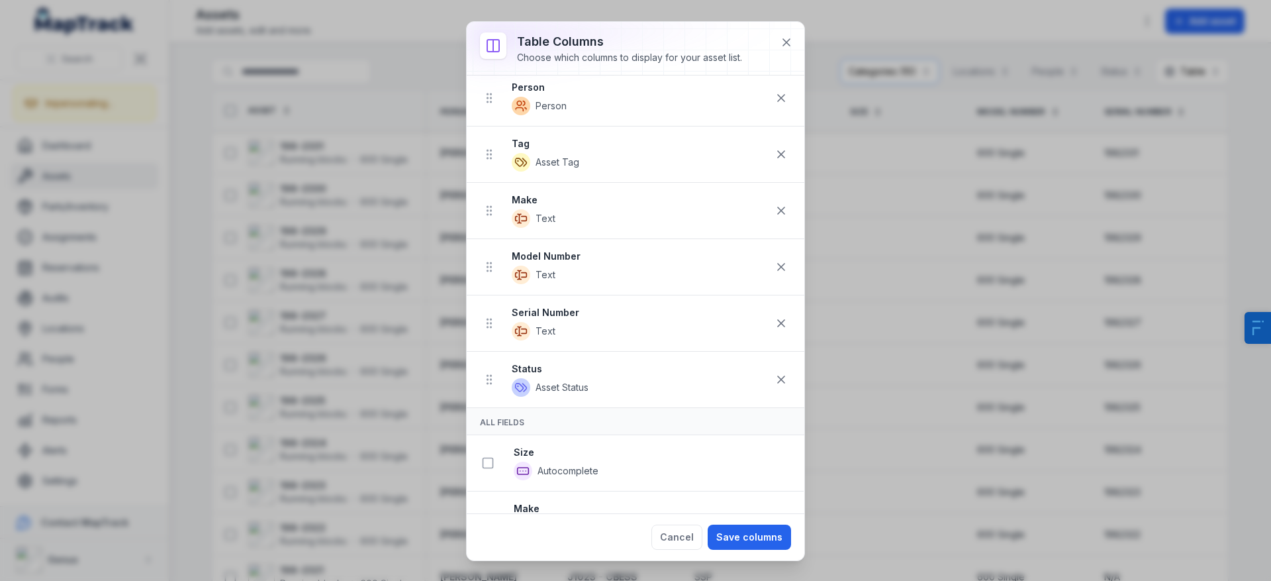
scroll to position [271, 0]
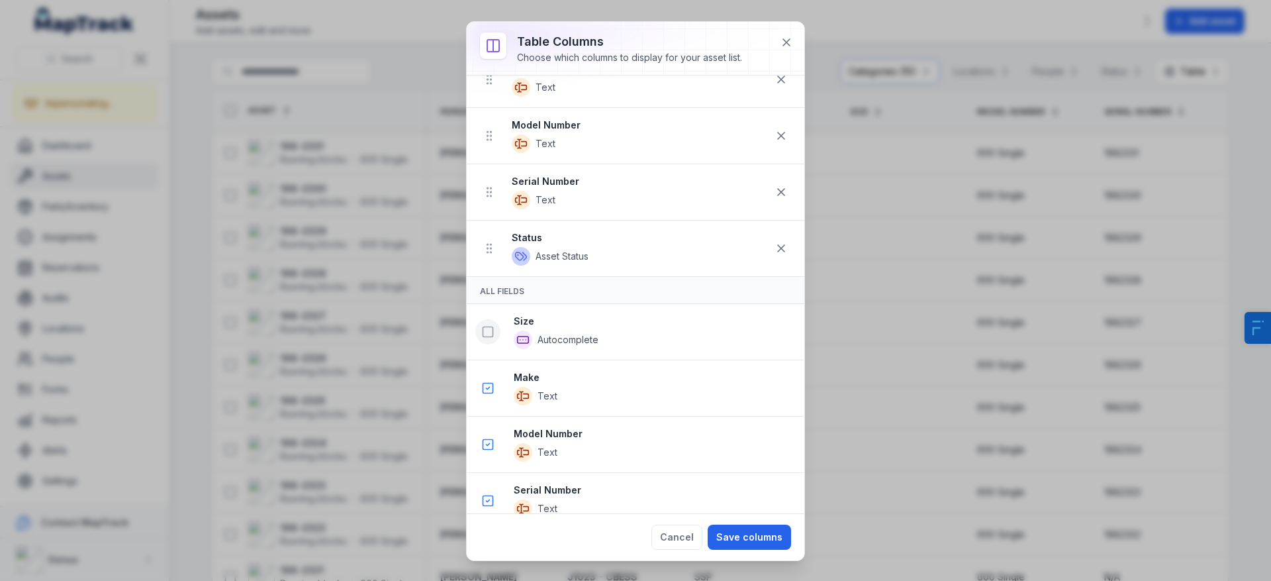
click at [496, 332] on button at bounding box center [487, 331] width 25 height 25
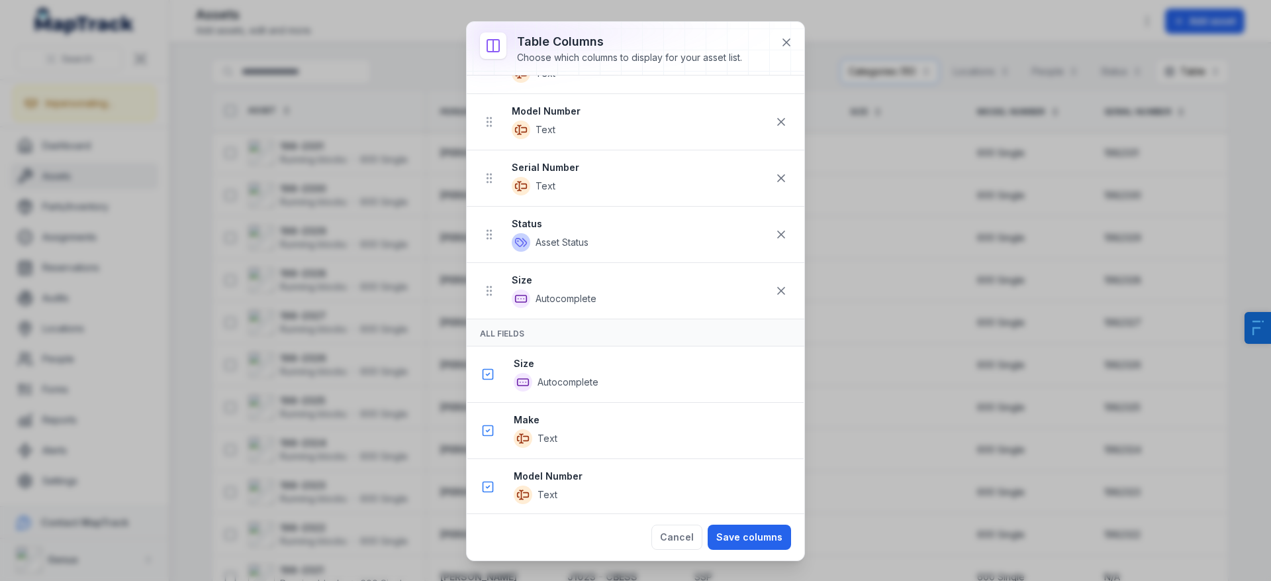
scroll to position [276, 0]
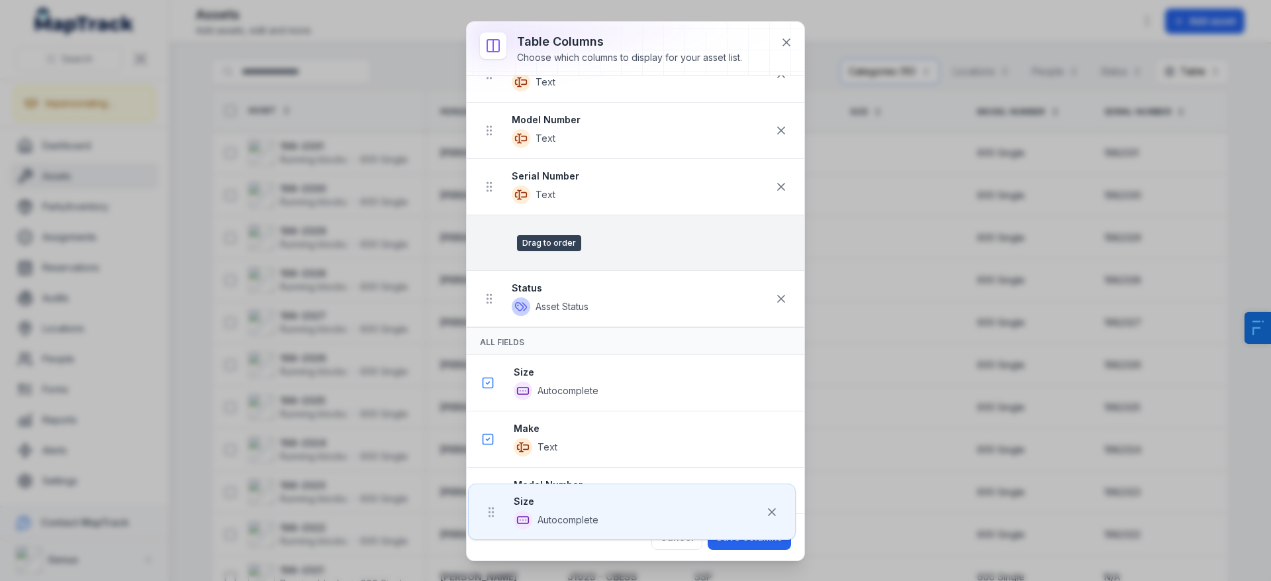
drag, startPoint x: 492, startPoint y: 304, endPoint x: 494, endPoint y: 236, distance: 68.2
click at [494, 236] on ul "Location Location Person Person Tag Asset Tag Make Text Model Number Text Seria…" at bounding box center [636, 102] width 338 height 449
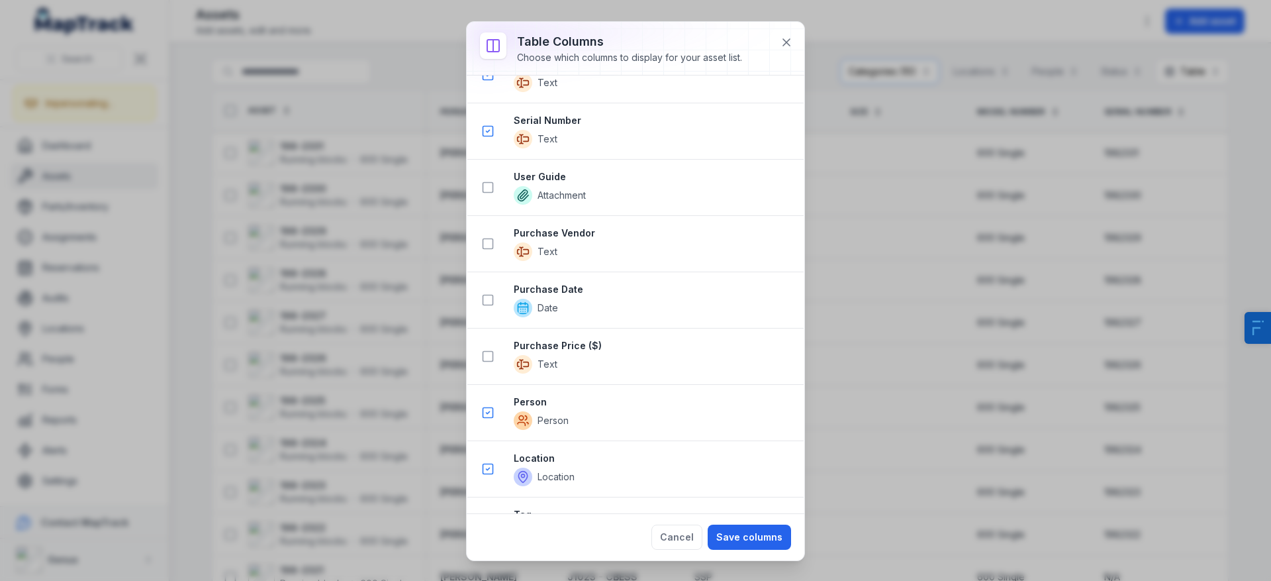
scroll to position [852, 0]
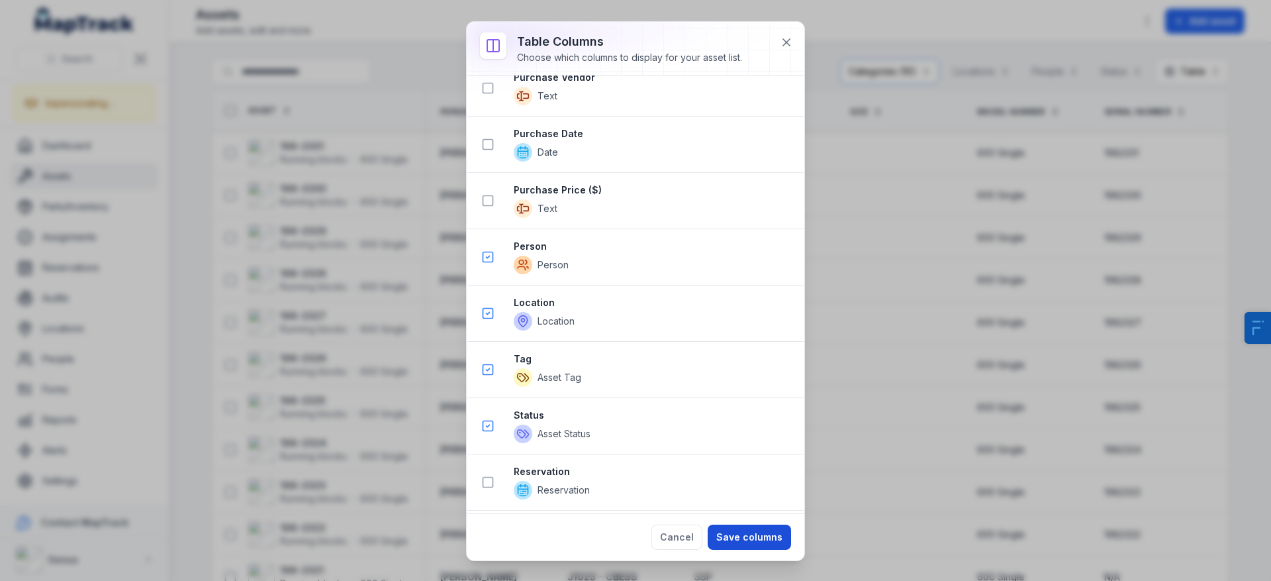
click at [751, 535] on button "Save columns" at bounding box center [749, 536] width 83 height 25
